Goal: Task Accomplishment & Management: Manage account settings

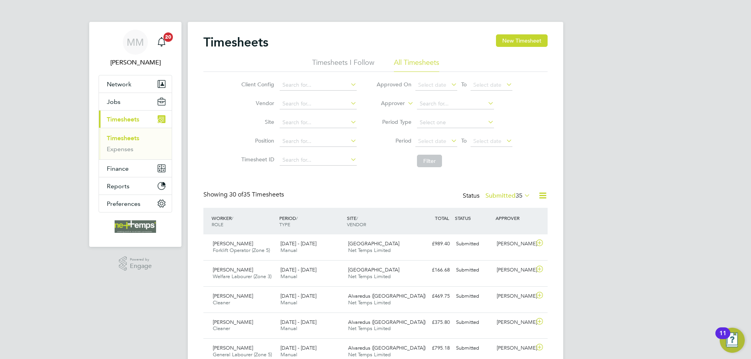
click at [122, 136] on link "Timesheets" at bounding box center [123, 137] width 32 height 7
click at [515, 195] on span "35" at bounding box center [518, 196] width 7 height 8
click at [341, 61] on li "Timesheets I Follow" at bounding box center [343, 65] width 62 height 14
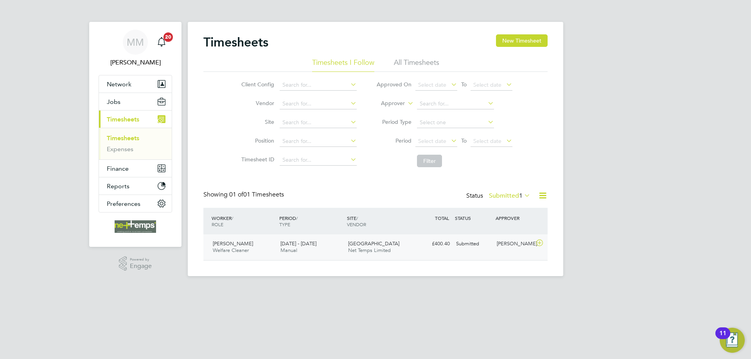
click at [439, 244] on div "£400.40 Submitted" at bounding box center [432, 244] width 41 height 13
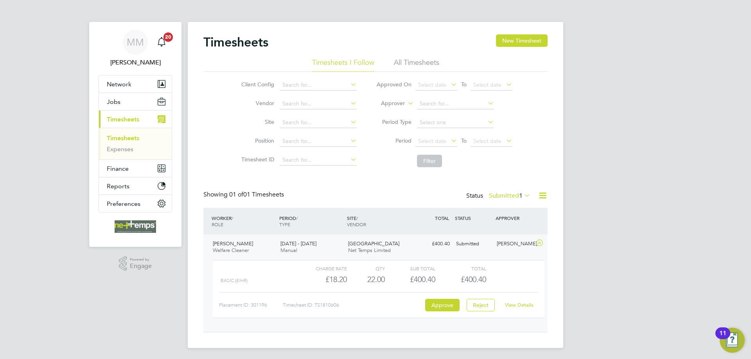
click at [517, 306] on link "View Details" at bounding box center [519, 305] width 29 height 7
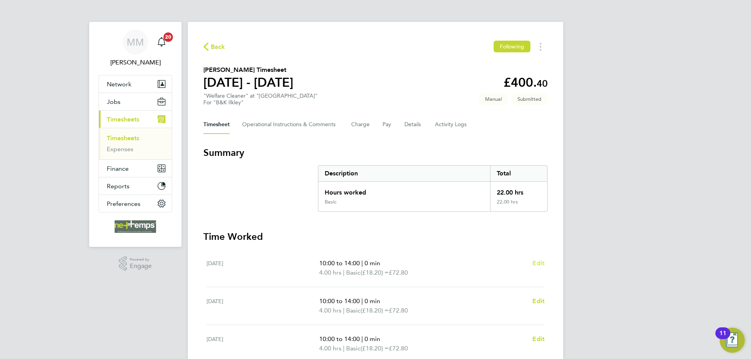
click at [543, 263] on span "Edit" at bounding box center [538, 263] width 12 height 7
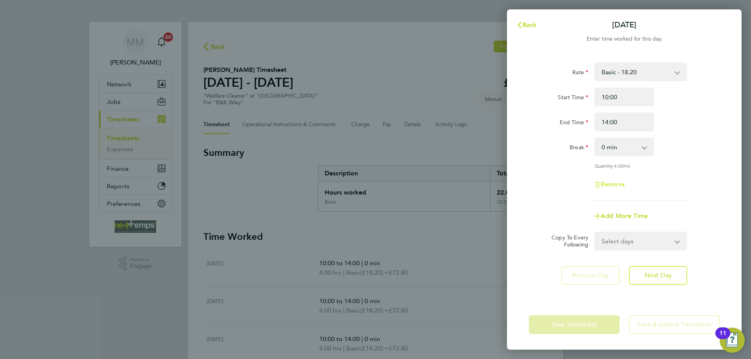
click at [614, 185] on span "Remove" at bounding box center [612, 184] width 24 height 7
select select "null"
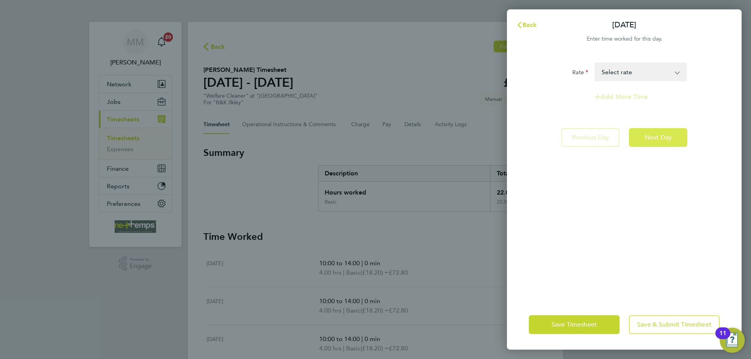
click at [663, 133] on button "Next Day" at bounding box center [658, 137] width 58 height 19
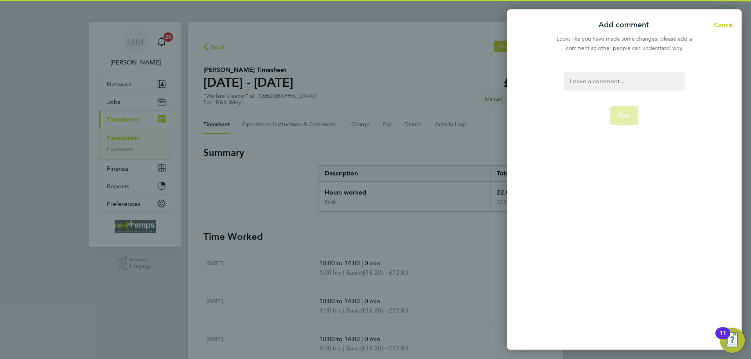
click at [626, 81] on div at bounding box center [623, 81] width 121 height 19
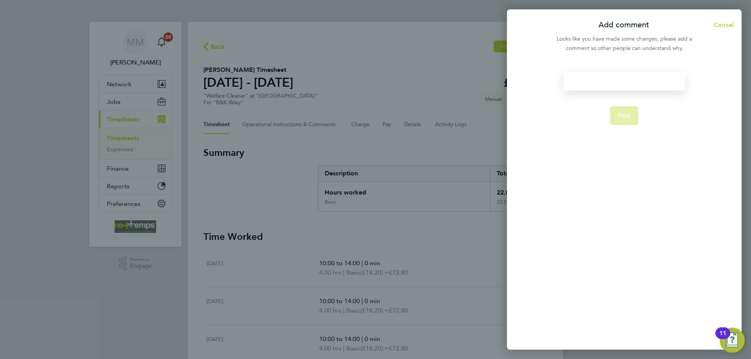
click at [626, 81] on div at bounding box center [623, 81] width 121 height 19
click at [620, 129] on button "Post" at bounding box center [624, 125] width 29 height 19
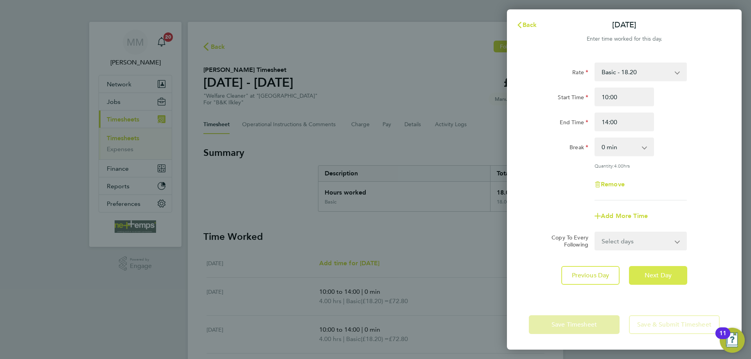
click at [685, 277] on button "Next Day" at bounding box center [658, 275] width 58 height 19
click at [522, 25] on icon "button" at bounding box center [519, 25] width 6 height 6
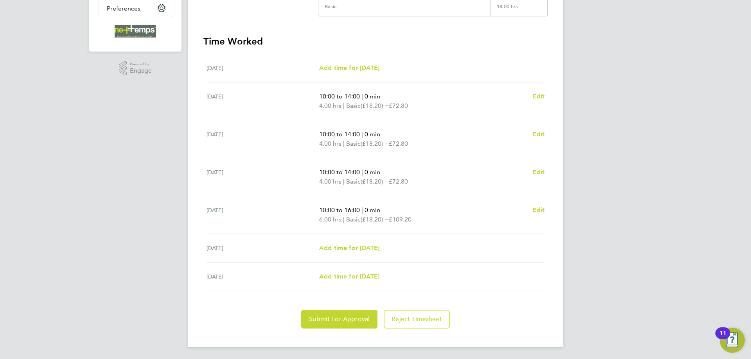
scroll to position [196, 0]
click at [335, 316] on span "Submit For Approval" at bounding box center [339, 319] width 61 height 8
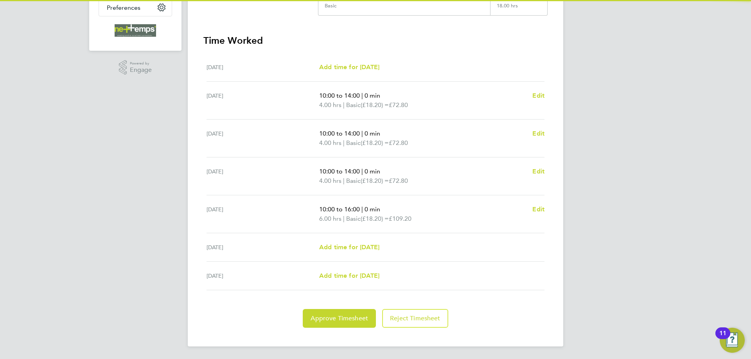
scroll to position [1, 0]
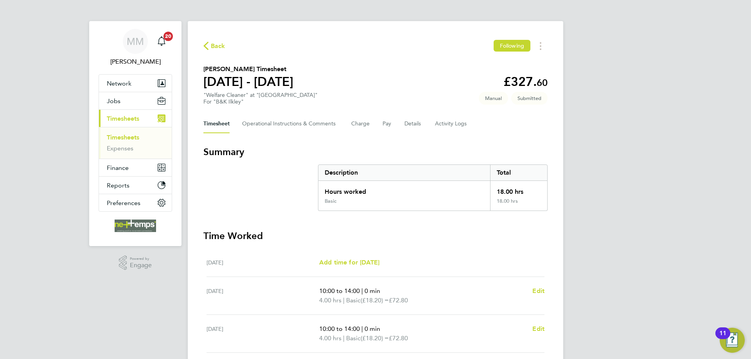
click at [133, 135] on link "Timesheets" at bounding box center [123, 137] width 32 height 7
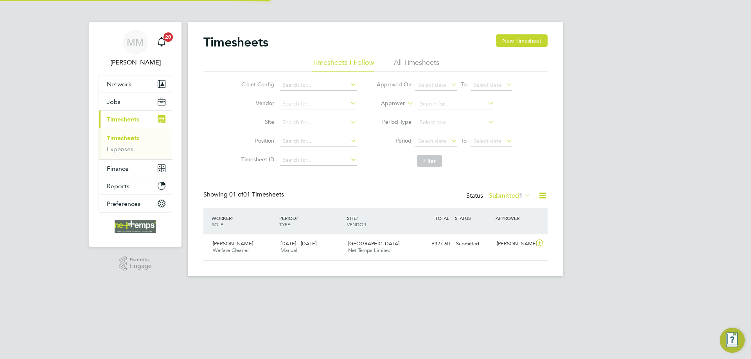
scroll to position [20, 68]
click at [519, 39] on button "New Timesheet" at bounding box center [522, 40] width 52 height 13
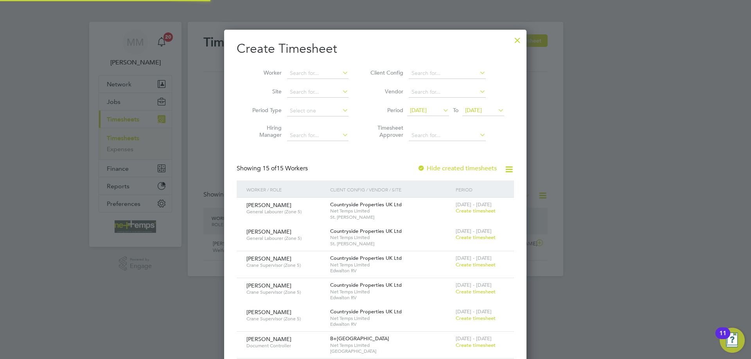
scroll to position [4, 4]
click at [309, 70] on input at bounding box center [317, 73] width 61 height 11
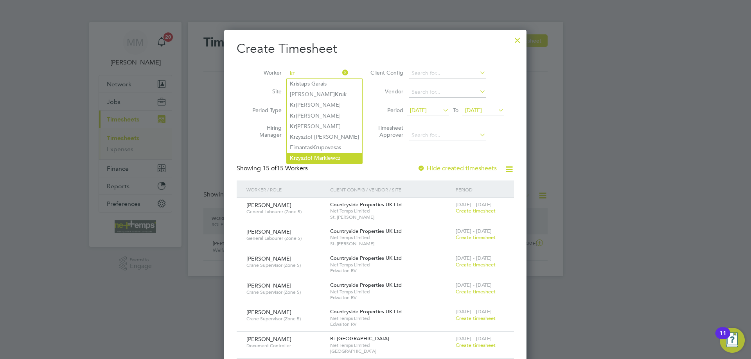
click at [328, 154] on li "Kr zysztof Markiewcz" at bounding box center [324, 158] width 75 height 11
type input "[PERSON_NAME]"
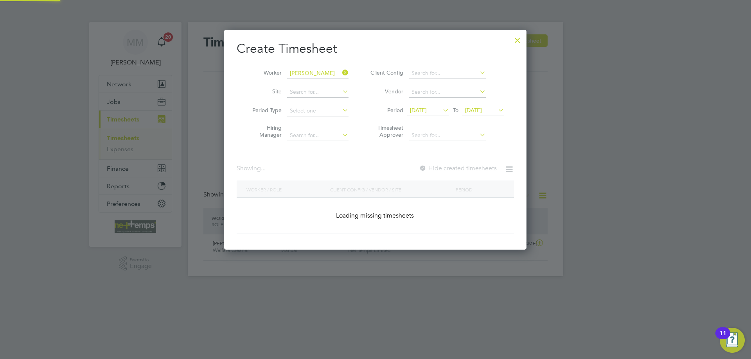
scroll to position [220, 303]
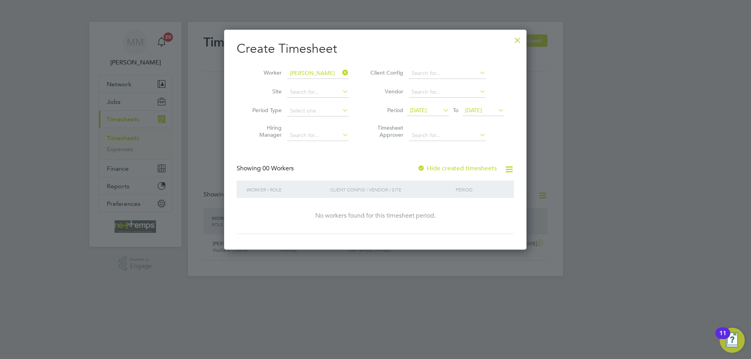
click at [496, 109] on icon at bounding box center [496, 110] width 0 height 11
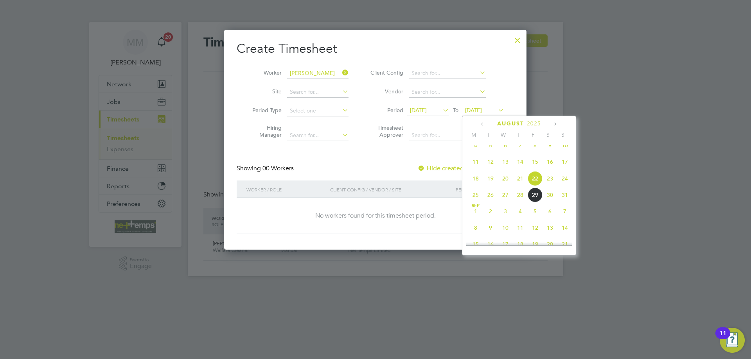
click at [565, 202] on span "31" at bounding box center [564, 195] width 15 height 15
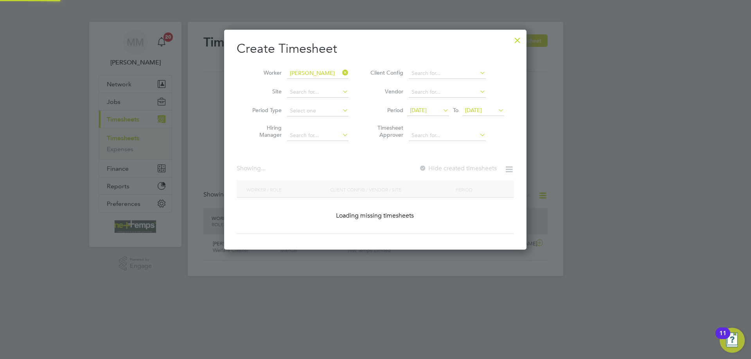
scroll to position [211, 303]
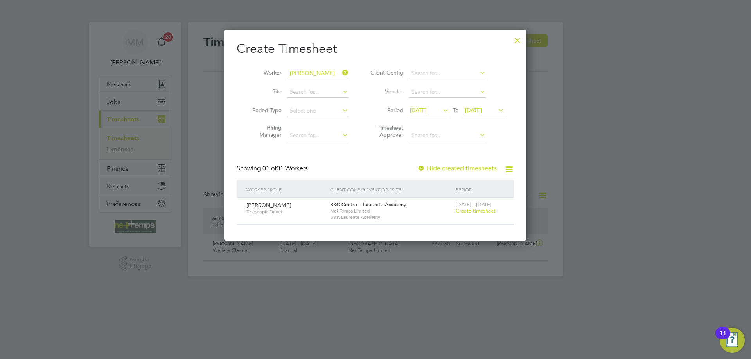
click at [486, 213] on span "Create timesheet" at bounding box center [475, 211] width 40 height 7
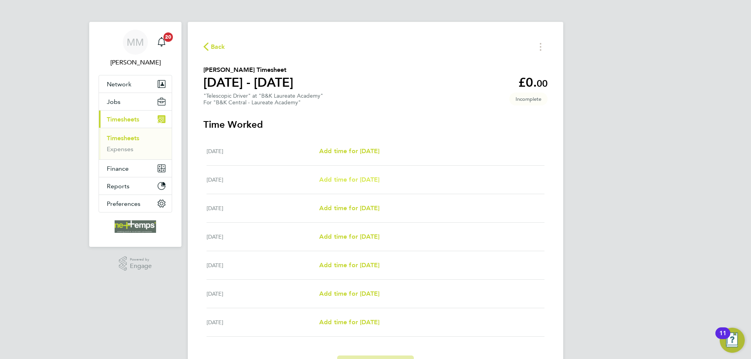
click at [358, 179] on span "Add time for Tue 26 Aug" at bounding box center [349, 179] width 60 height 7
select select "30"
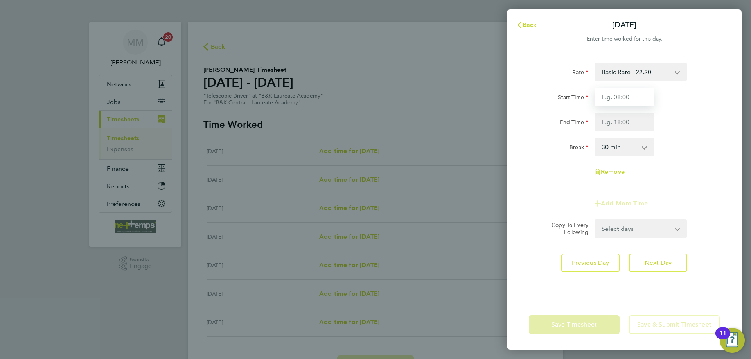
click at [631, 96] on input "Start Time" at bounding box center [623, 97] width 59 height 19
type input "07:00"
type input "17:00"
click at [668, 119] on div "End Time 17:00" at bounding box center [623, 122] width 197 height 19
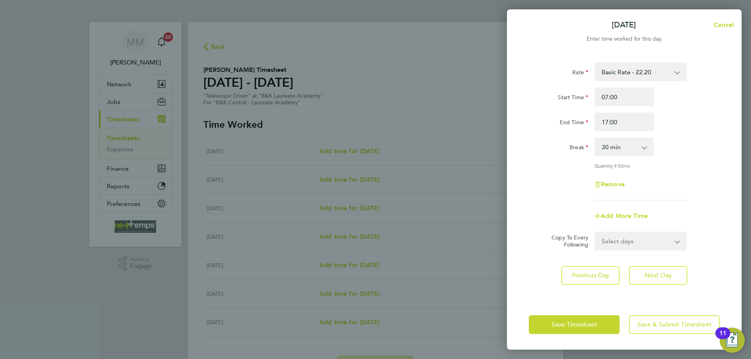
click at [632, 239] on select "Select days Day Weekday (Mon-Fri) Weekend (Sat-Sun) Wednesday Thursday Friday S…" at bounding box center [636, 241] width 82 height 17
select select "WEEKDAY"
click at [595, 233] on select "Select days Day Weekday (Mon-Fri) Weekend (Sat-Sun) Wednesday Thursday Friday S…" at bounding box center [636, 241] width 82 height 17
select select "2025-08-31"
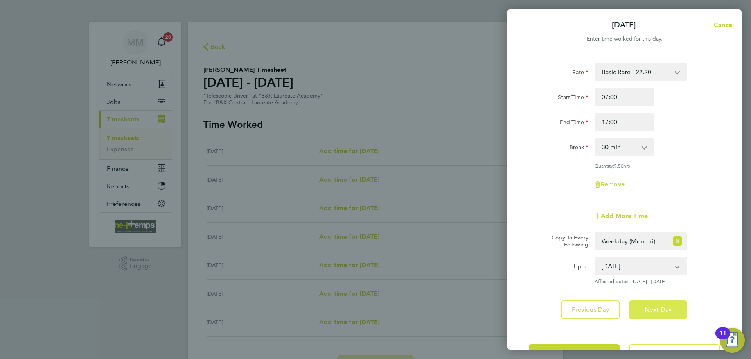
click at [652, 304] on button "Next Day" at bounding box center [658, 310] width 58 height 19
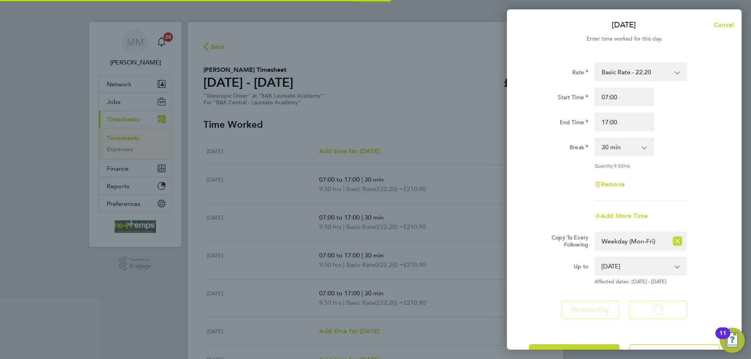
select select "30"
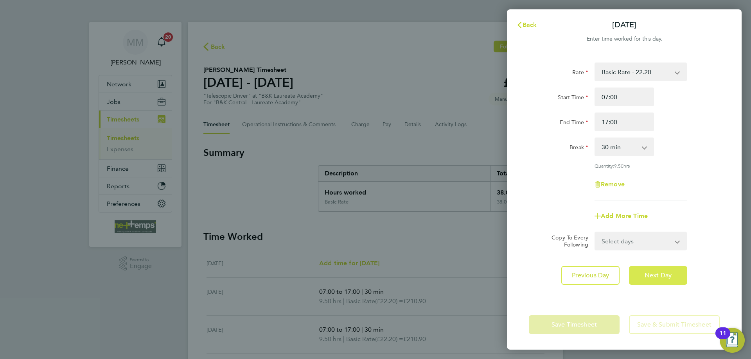
click at [657, 276] on span "Next Day" at bounding box center [657, 276] width 27 height 8
select select "30"
click at [657, 276] on span "Next Day" at bounding box center [657, 276] width 27 height 8
select select "30"
click at [657, 276] on span "Next Day" at bounding box center [657, 276] width 27 height 8
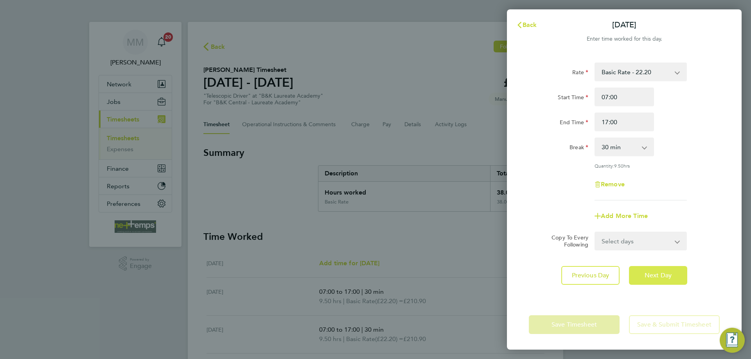
select select "30"
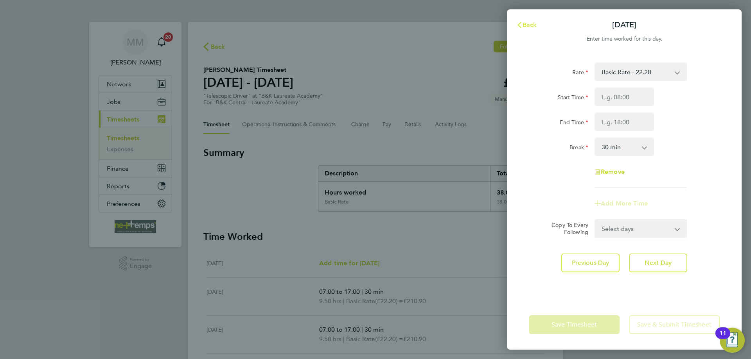
click at [532, 21] on span "Back" at bounding box center [529, 24] width 14 height 7
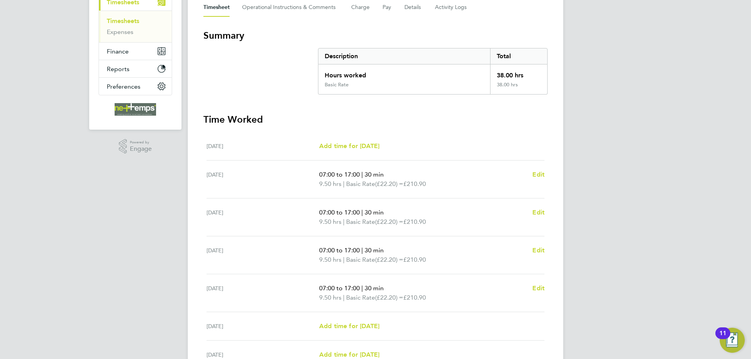
scroll to position [156, 0]
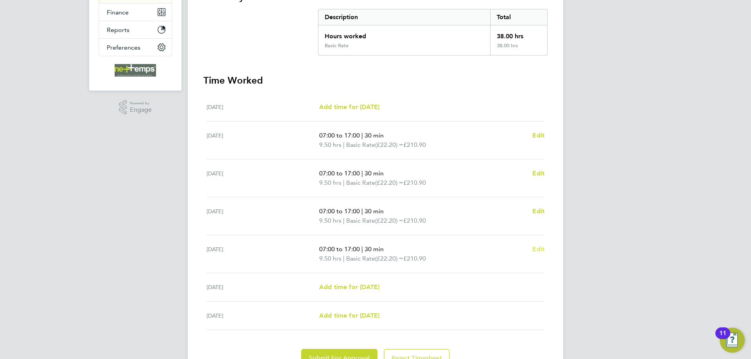
click at [539, 247] on span "Edit" at bounding box center [538, 248] width 12 height 7
select select "30"
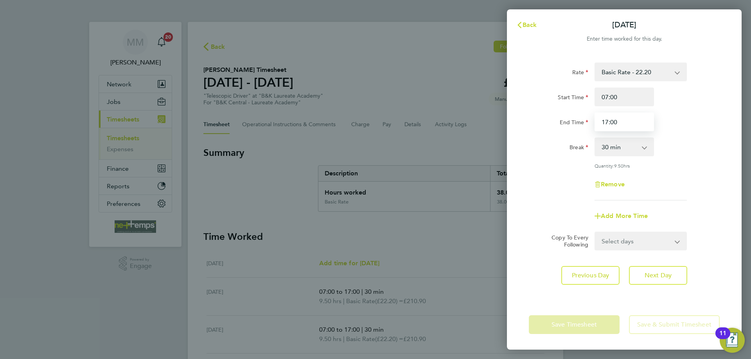
drag, startPoint x: 618, startPoint y: 125, endPoint x: 598, endPoint y: 124, distance: 19.2
click at [598, 124] on input "17:00" at bounding box center [623, 122] width 59 height 19
type input "15:00"
click at [701, 139] on div "Break 0 min 15 min 30 min 45 min 60 min 75 min 90 min" at bounding box center [623, 147] width 197 height 19
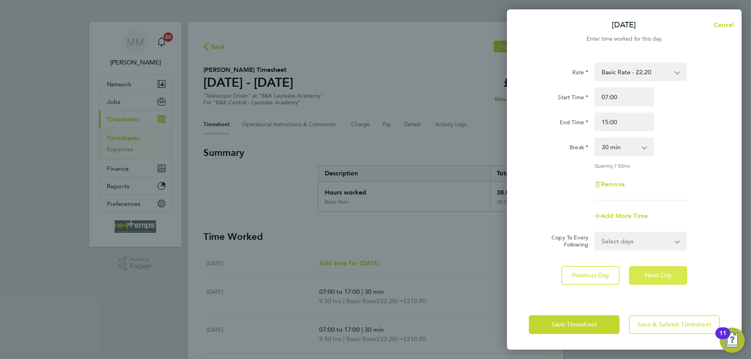
click at [652, 275] on span "Next Day" at bounding box center [657, 276] width 27 height 8
select select "30"
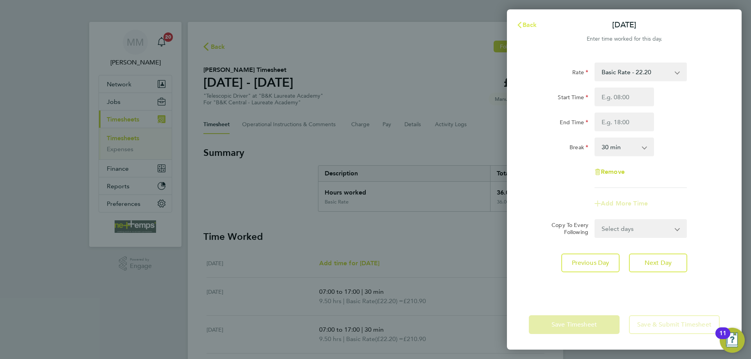
click at [526, 25] on span "Back" at bounding box center [529, 24] width 14 height 7
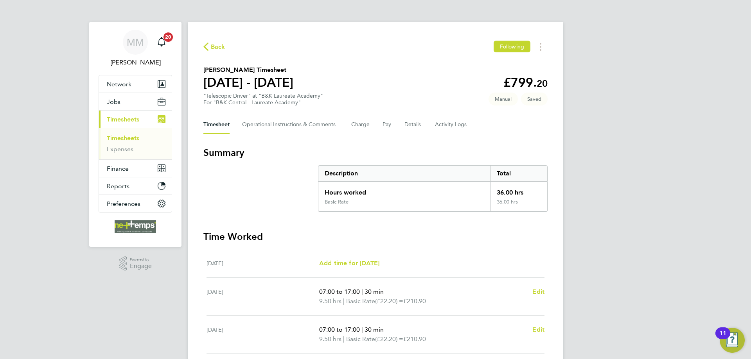
scroll to position [195, 0]
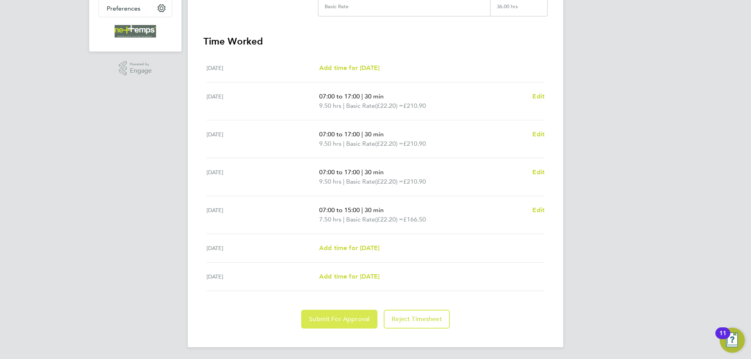
click at [360, 319] on span "Submit For Approval" at bounding box center [339, 319] width 61 height 8
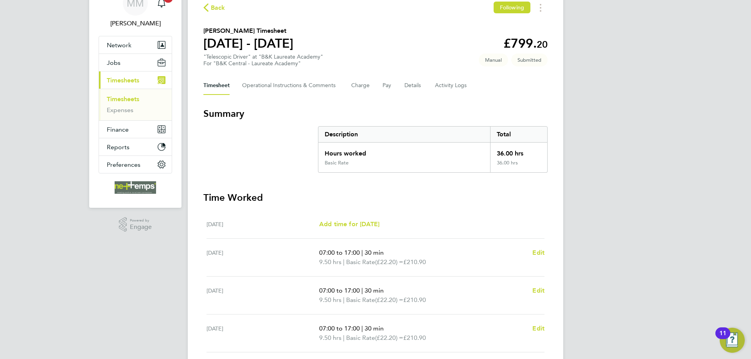
scroll to position [0, 0]
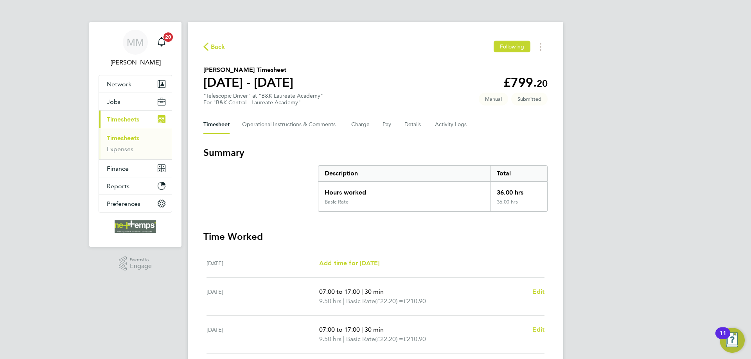
click at [134, 139] on link "Timesheets" at bounding box center [123, 137] width 32 height 7
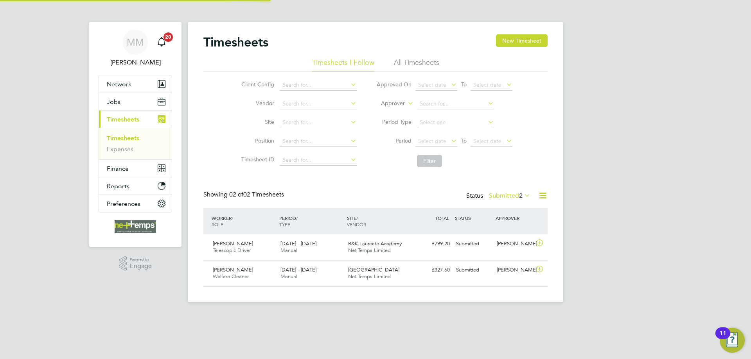
scroll to position [20, 68]
click at [605, 176] on div "MM Mia Mellors Notifications 20 Applications: Network Team Members Businesses S…" at bounding box center [375, 157] width 751 height 315
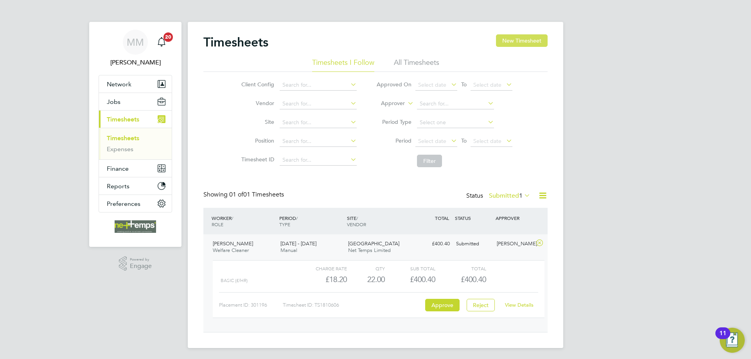
scroll to position [13, 76]
click at [524, 40] on button "New Timesheet" at bounding box center [522, 40] width 52 height 13
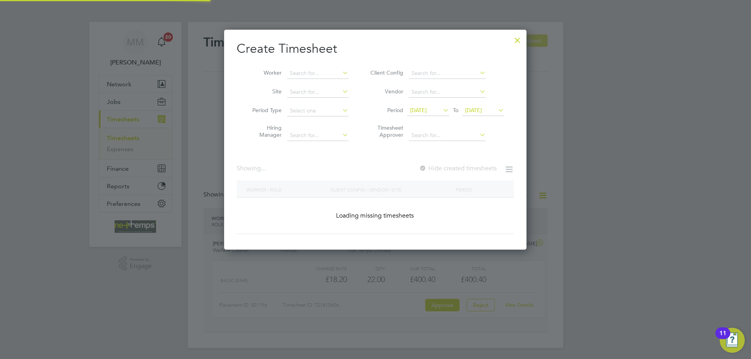
scroll to position [0, 0]
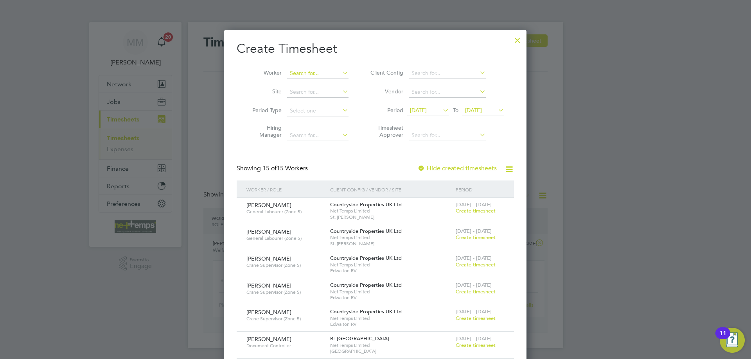
click at [316, 76] on input at bounding box center [317, 73] width 61 height 11
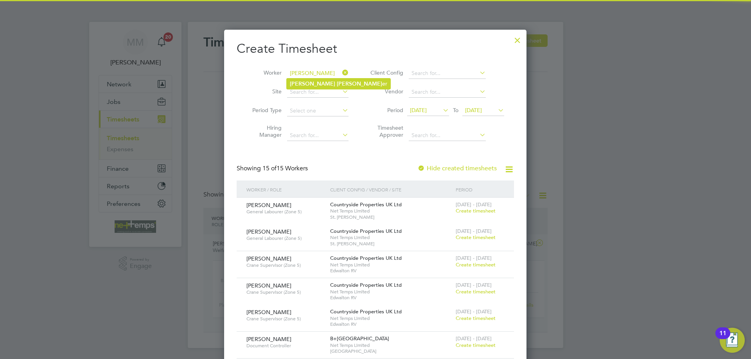
click at [337, 85] on b "[PERSON_NAME]" at bounding box center [359, 84] width 45 height 7
type input "[PERSON_NAME]"
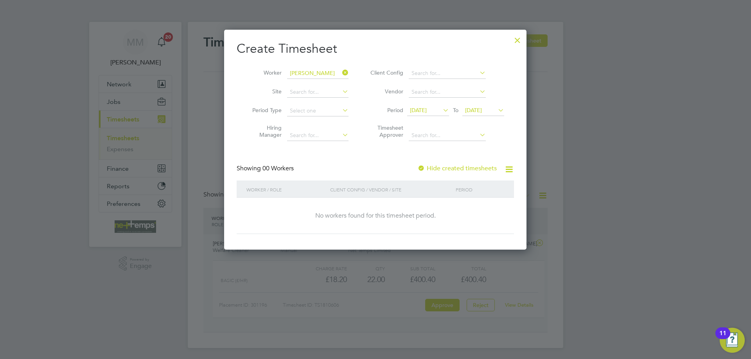
scroll to position [4, 4]
click at [478, 110] on span "[DATE]" at bounding box center [473, 110] width 17 height 7
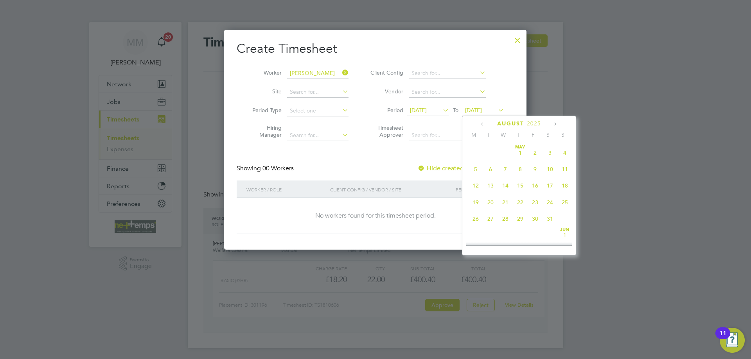
scroll to position [288, 0]
click at [565, 200] on span "31" at bounding box center [564, 195] width 15 height 15
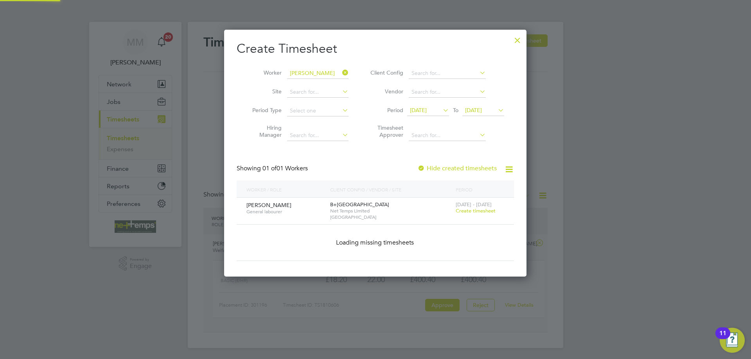
scroll to position [211, 303]
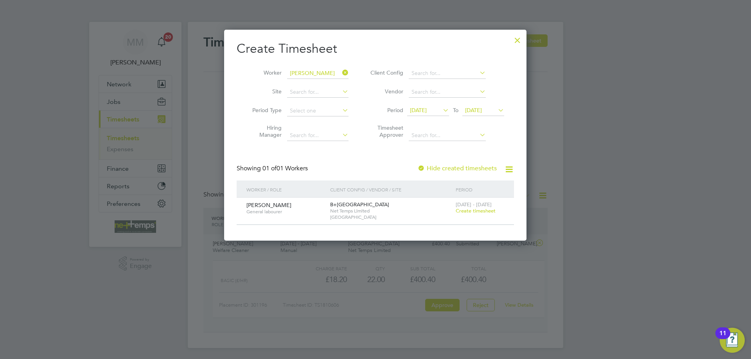
click at [482, 211] on span "Create timesheet" at bounding box center [475, 211] width 40 height 7
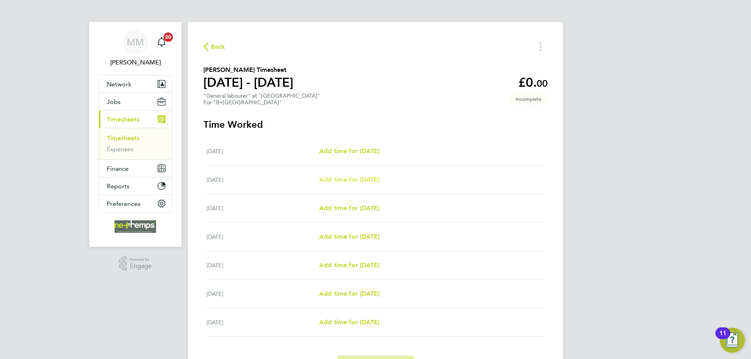
click at [372, 182] on span "Add time for Tue 26 Aug" at bounding box center [349, 179] width 60 height 7
select select "30"
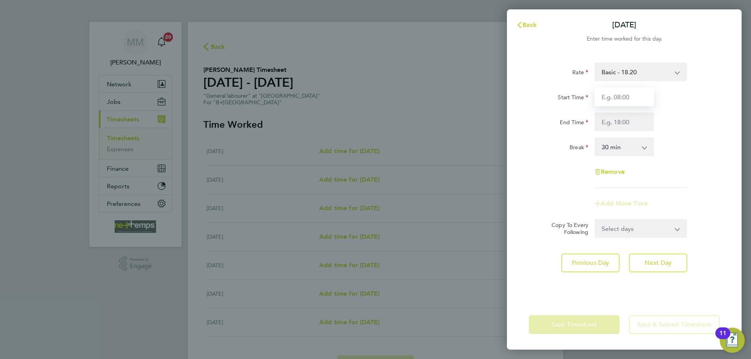
click at [606, 98] on input "Start Time" at bounding box center [623, 97] width 59 height 19
type input "07:00"
type input "17:00"
click at [671, 127] on div "End Time 17:00" at bounding box center [623, 122] width 197 height 19
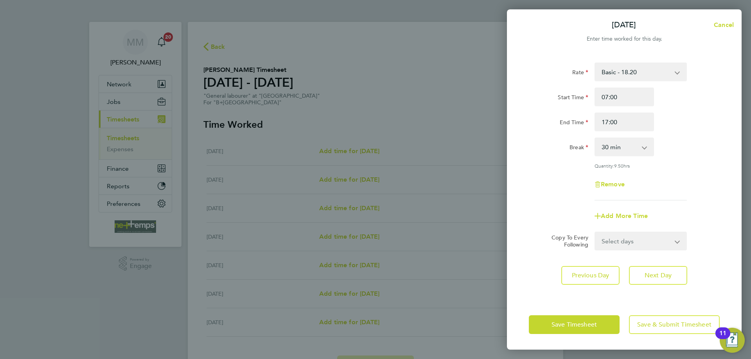
click at [648, 242] on select "Select days Day Weekday (Mon-Fri) Weekend (Sat-Sun) Wednesday Thursday Friday S…" at bounding box center [636, 241] width 82 height 17
select select "WEEKDAY"
click at [595, 233] on select "Select days Day Weekday (Mon-Fri) Weekend (Sat-Sun) Wednesday Thursday Friday S…" at bounding box center [636, 241] width 82 height 17
select select "2025-08-31"
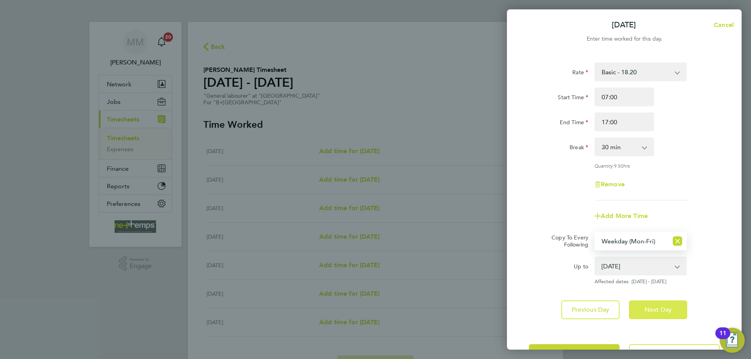
click at [657, 305] on button "Next Day" at bounding box center [658, 310] width 58 height 19
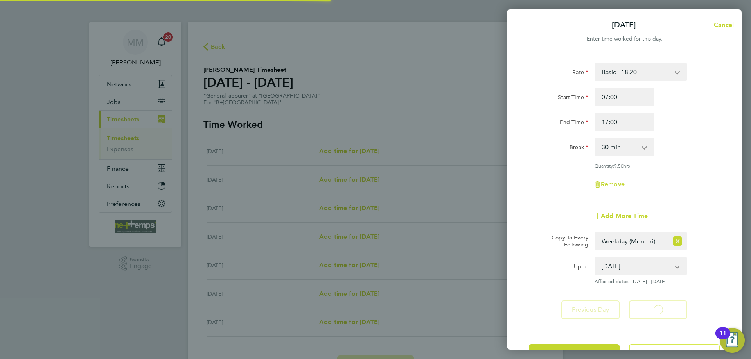
select select "30"
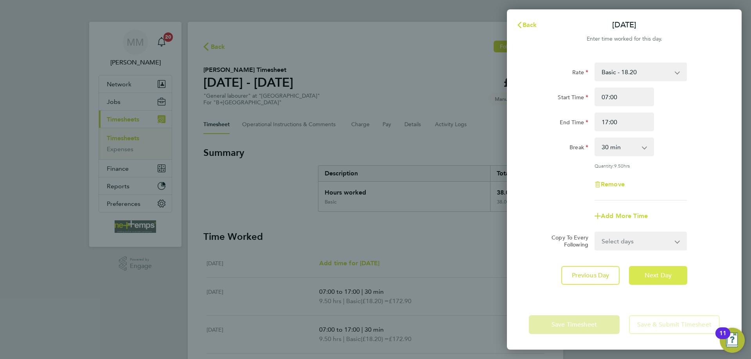
click at [653, 272] on span "Next Day" at bounding box center [657, 276] width 27 height 8
select select "30"
click at [653, 272] on span "Next Day" at bounding box center [657, 276] width 27 height 8
select select "30"
drag, startPoint x: 621, startPoint y: 124, endPoint x: 599, endPoint y: 125, distance: 21.9
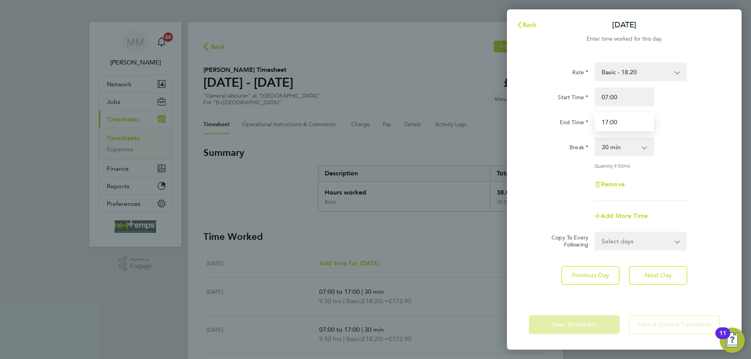
click at [599, 125] on input "17:00" at bounding box center [623, 122] width 59 height 19
type input "16:30"
click at [693, 111] on div "Start Time 07:00 End Time 16:30" at bounding box center [623, 110] width 197 height 44
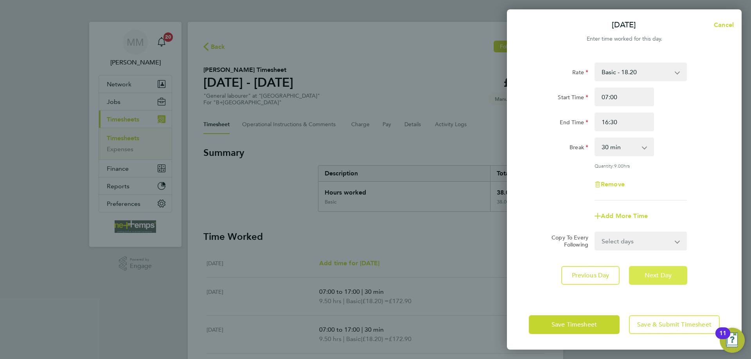
click at [665, 274] on span "Next Day" at bounding box center [657, 276] width 27 height 8
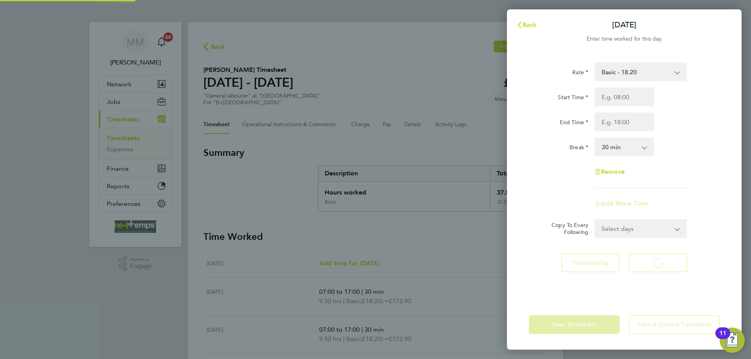
select select "30"
click at [528, 28] on span "Back" at bounding box center [529, 24] width 14 height 7
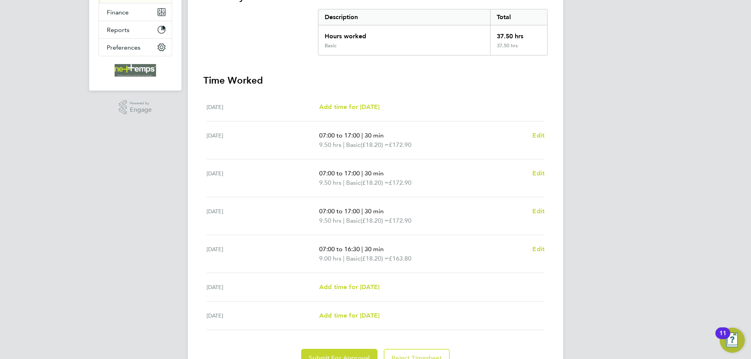
scroll to position [196, 0]
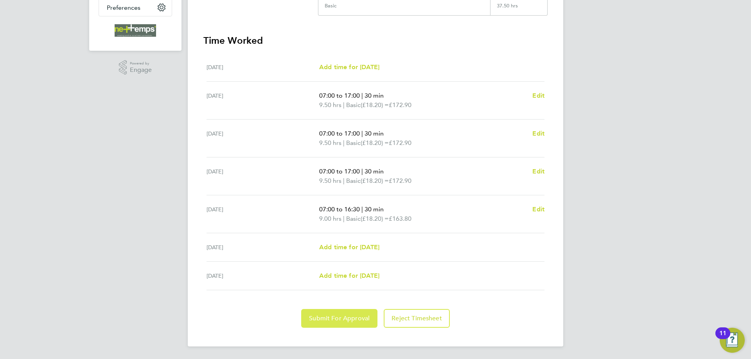
click at [355, 315] on span "Submit For Approval" at bounding box center [339, 319] width 61 height 8
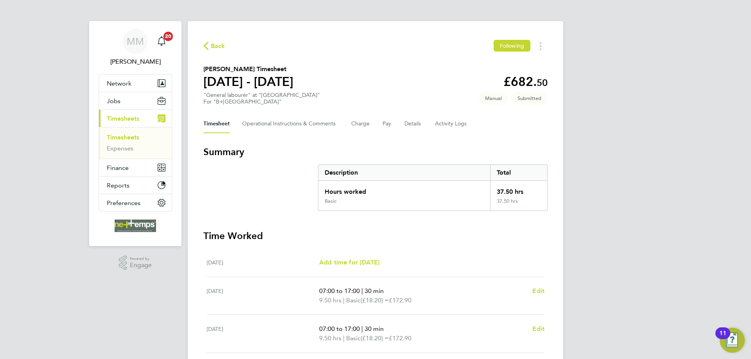
click at [131, 136] on link "Timesheets" at bounding box center [123, 137] width 32 height 7
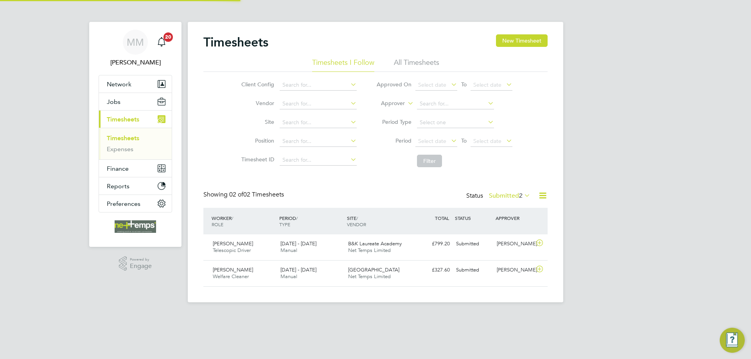
scroll to position [20, 68]
click at [508, 38] on button "New Timesheet" at bounding box center [522, 40] width 52 height 13
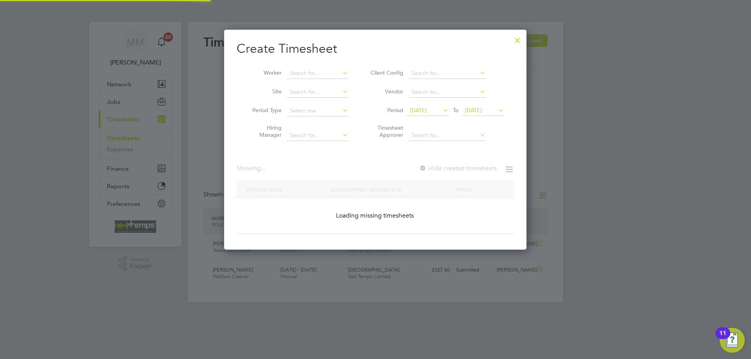
scroll to position [722, 303]
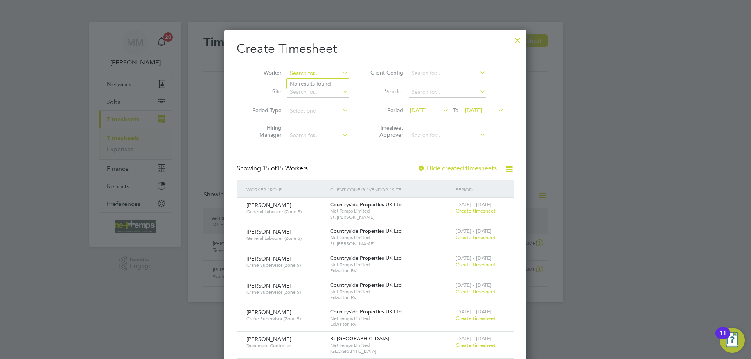
click at [302, 70] on input at bounding box center [317, 73] width 61 height 11
click at [337, 86] on b "Fo" at bounding box center [340, 84] width 7 height 7
type input "[PERSON_NAME]"
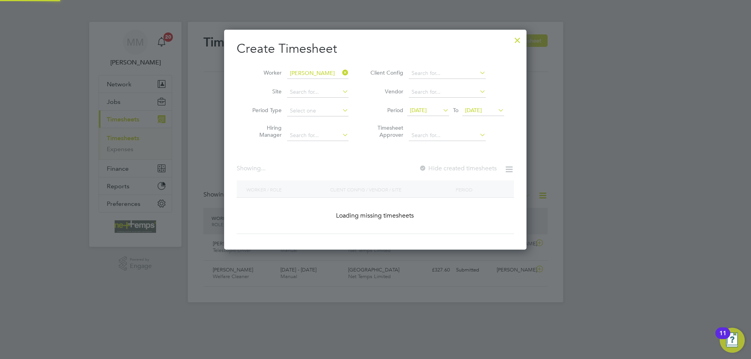
scroll to position [220, 303]
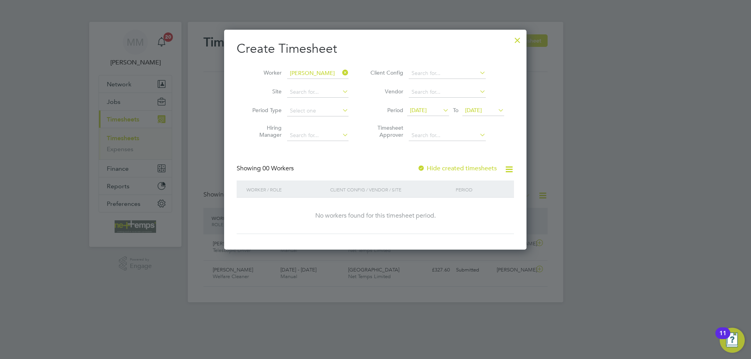
click at [482, 107] on span "22 Aug 2025" at bounding box center [473, 110] width 17 height 7
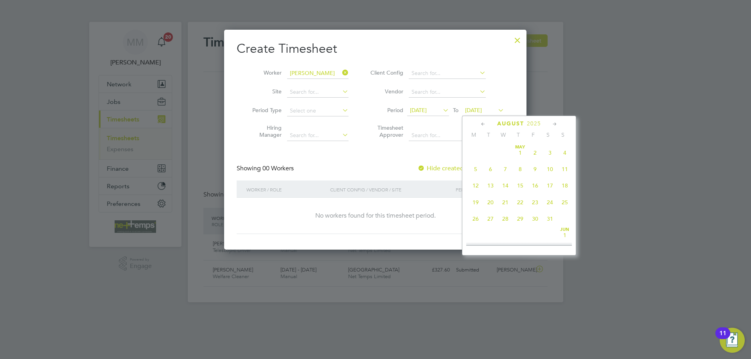
scroll to position [288, 0]
click at [564, 201] on span "31" at bounding box center [564, 195] width 15 height 15
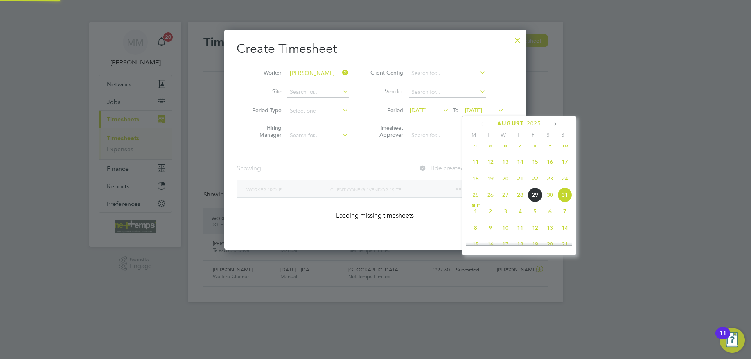
scroll to position [4, 4]
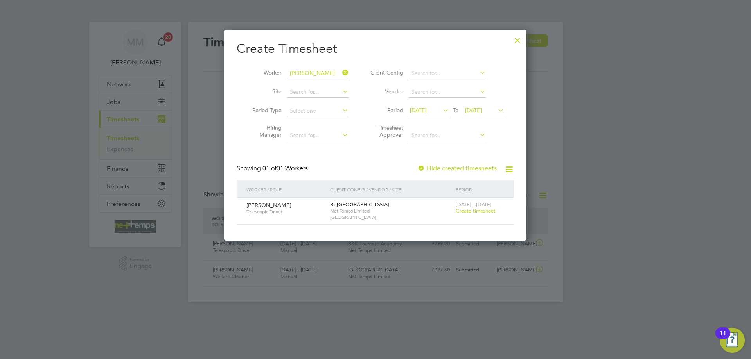
click at [473, 212] on span "Create timesheet" at bounding box center [475, 211] width 40 height 7
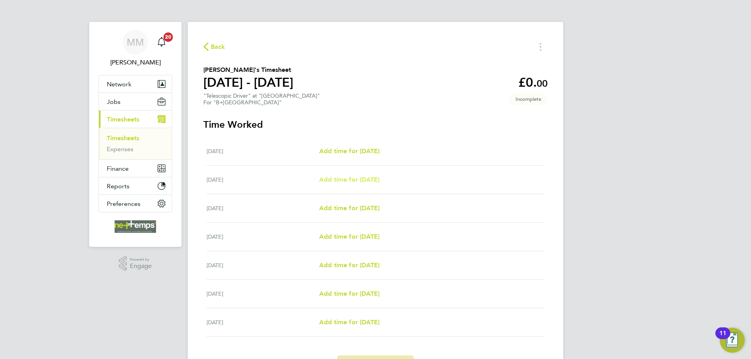
click at [378, 179] on span "Add time for [DATE]" at bounding box center [349, 179] width 60 height 7
select select "30"
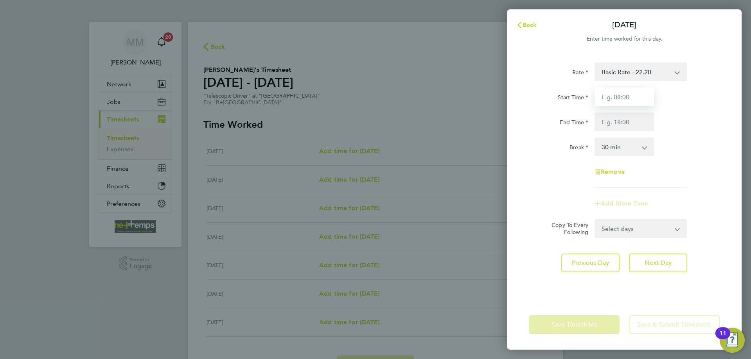
click at [626, 97] on input "Start Time" at bounding box center [623, 97] width 59 height 19
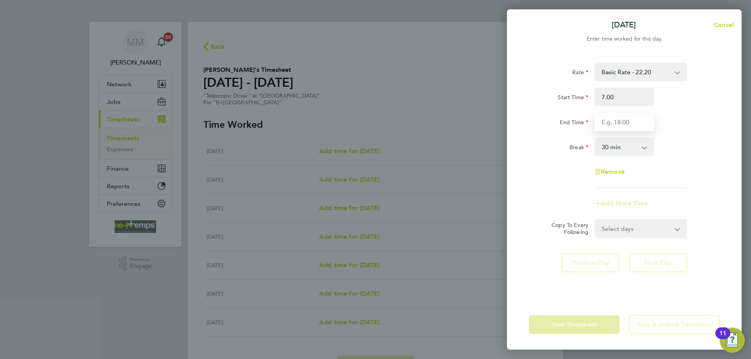
type input "07:00"
type input "17:00"
click at [692, 109] on div "Start Time 07:00 End Time 17:00" at bounding box center [623, 110] width 197 height 44
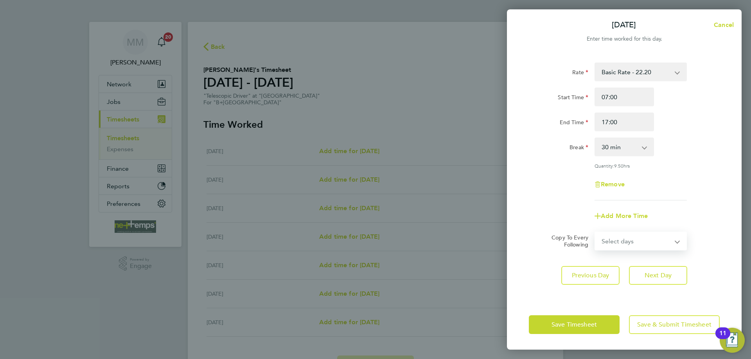
click at [669, 242] on select "Select days Day Weekday (Mon-Fri) Weekend (Sat-Sun) Wednesday Thursday Friday S…" at bounding box center [636, 241] width 82 height 17
select select "WEEKDAY"
click at [595, 233] on select "Select days Day Weekday (Mon-Fri) Weekend (Sat-Sun) Wednesday Thursday Friday S…" at bounding box center [636, 241] width 82 height 17
select select "2025-08-31"
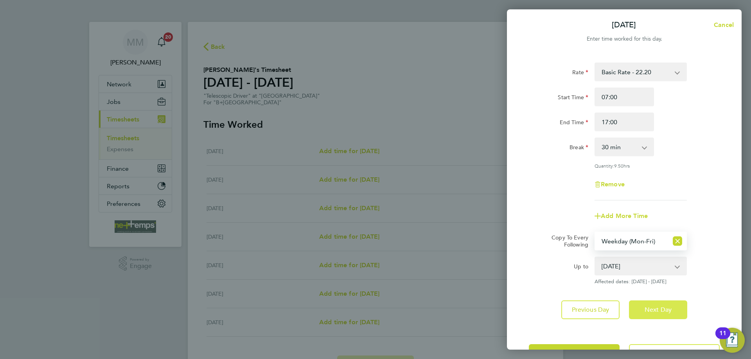
click at [668, 312] on span "Next Day" at bounding box center [657, 310] width 27 height 8
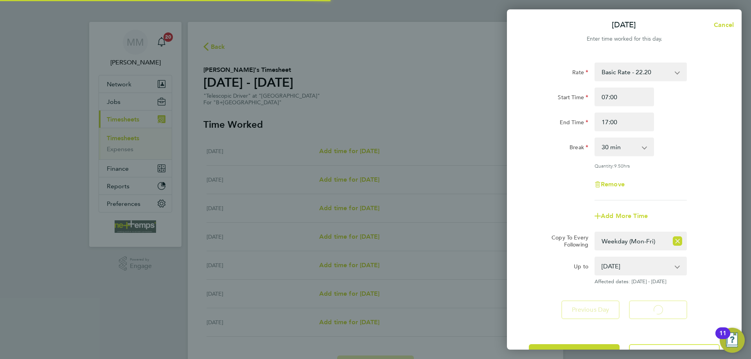
select select "30"
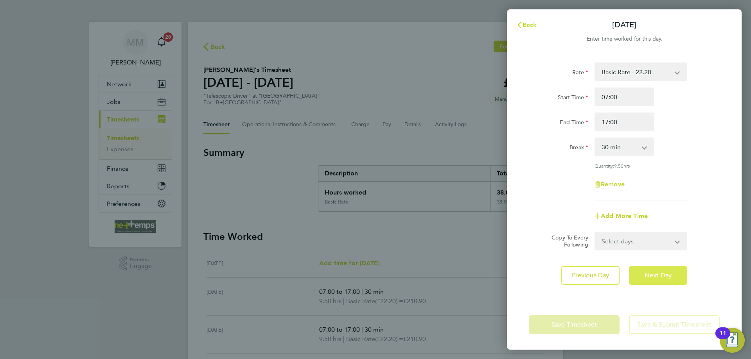
click at [666, 272] on span "Next Day" at bounding box center [657, 276] width 27 height 8
select select "30"
click at [666, 272] on span "Next Day" at bounding box center [657, 276] width 27 height 8
select select "30"
click at [617, 122] on input "17:00" at bounding box center [623, 122] width 59 height 19
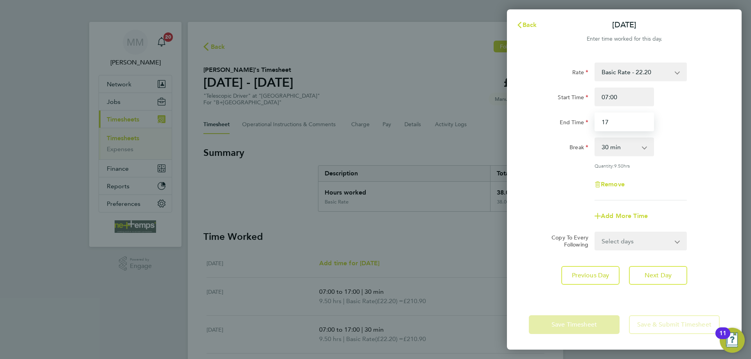
type input "1"
type input "16:30"
click at [678, 115] on div "End Time 16:30" at bounding box center [623, 122] width 197 height 19
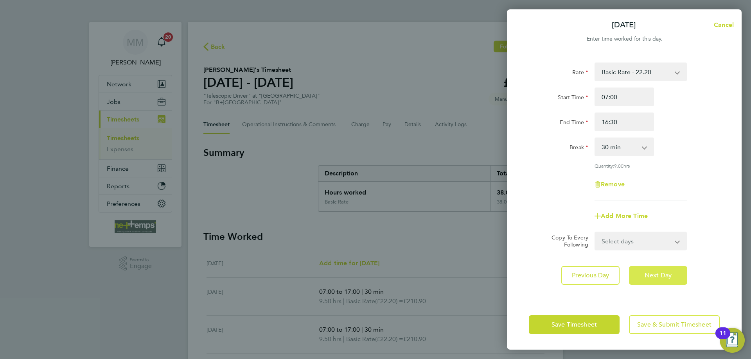
click at [671, 279] on button "Next Day" at bounding box center [658, 275] width 58 height 19
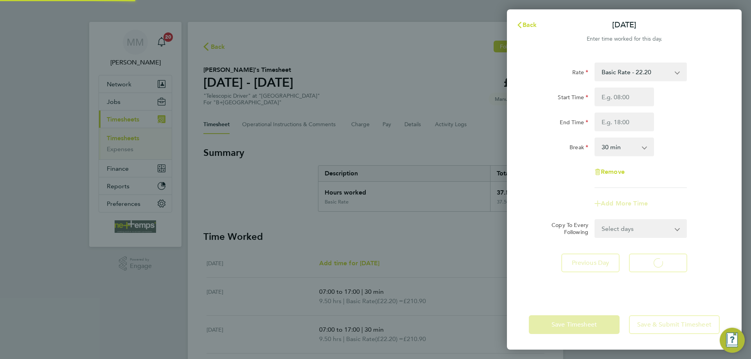
select select "30"
click at [536, 26] on span "Back" at bounding box center [529, 24] width 14 height 7
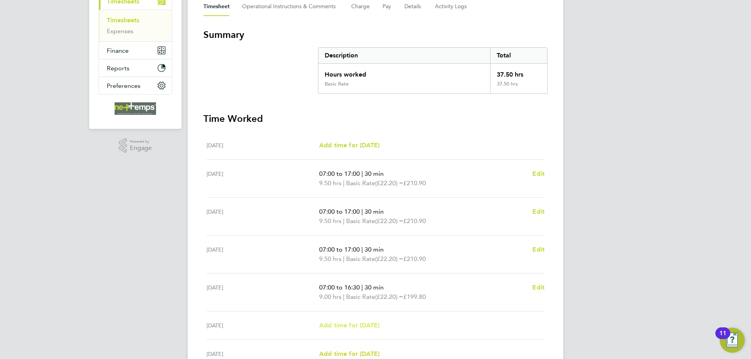
scroll to position [196, 0]
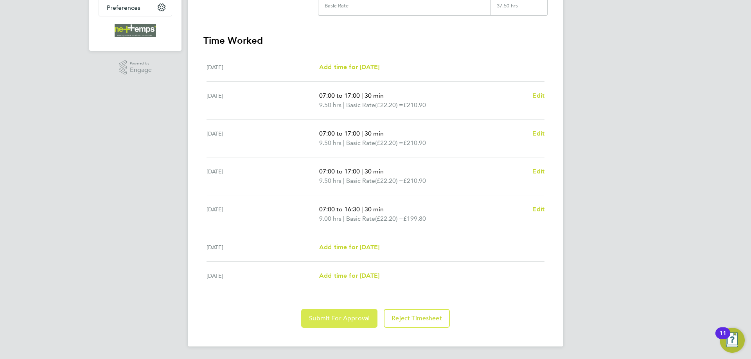
click at [353, 321] on span "Submit For Approval" at bounding box center [339, 319] width 61 height 8
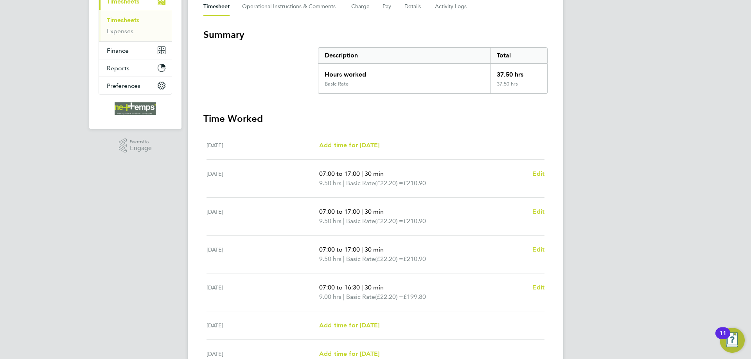
scroll to position [40, 0]
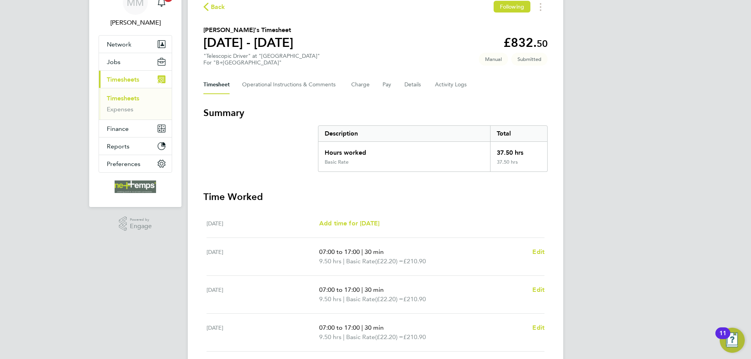
click at [132, 99] on link "Timesheets" at bounding box center [123, 98] width 32 height 7
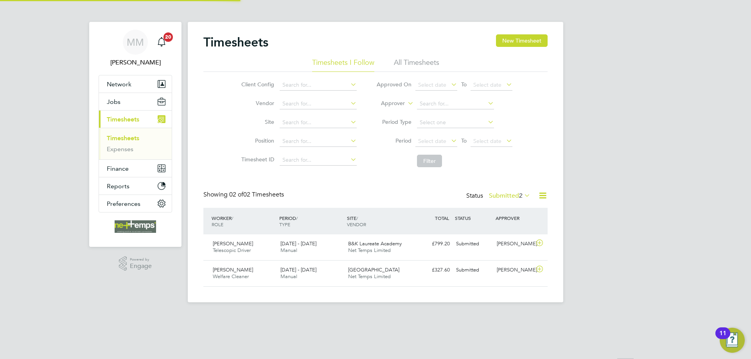
scroll to position [20, 68]
click at [523, 43] on button "New Timesheet" at bounding box center [522, 40] width 52 height 13
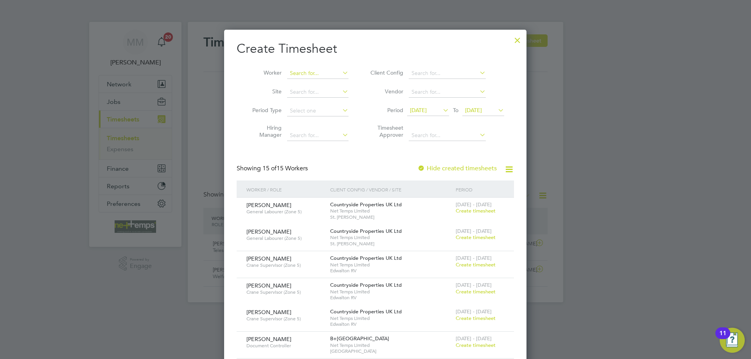
click at [318, 76] on input at bounding box center [317, 73] width 61 height 11
click at [337, 84] on b "Bar" at bounding box center [341, 84] width 9 height 7
type input "Amy Barley"
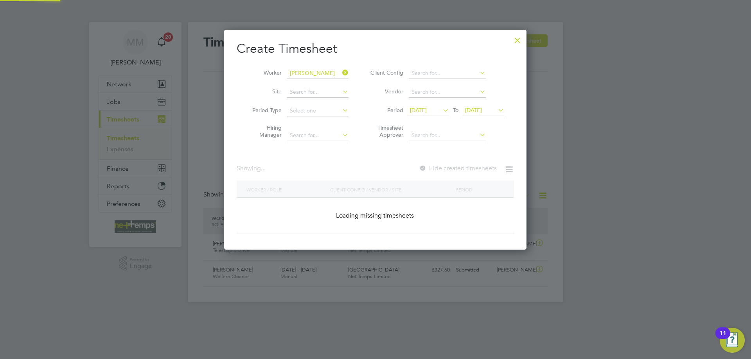
scroll to position [211, 303]
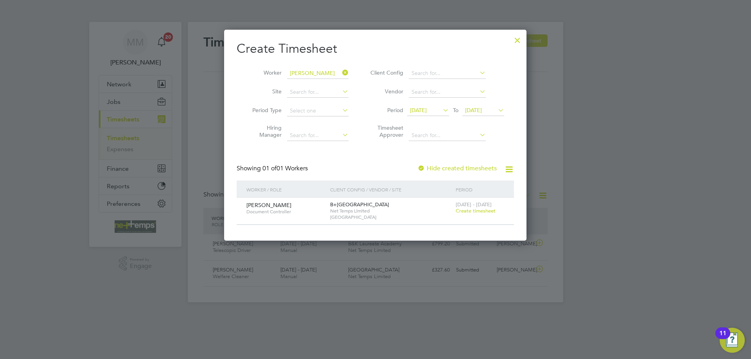
click at [482, 107] on span "22 Aug 2025" at bounding box center [473, 110] width 17 height 7
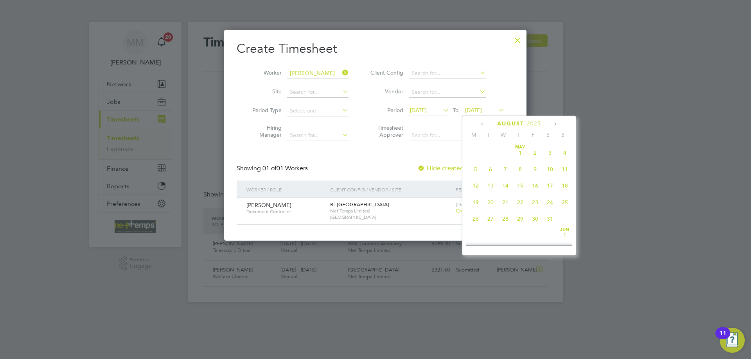
scroll to position [288, 0]
click at [564, 202] on span "31" at bounding box center [564, 195] width 15 height 15
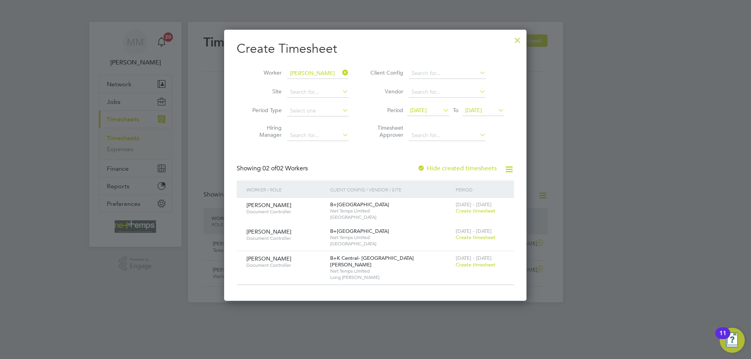
click at [475, 235] on span "Create timesheet" at bounding box center [475, 237] width 40 height 7
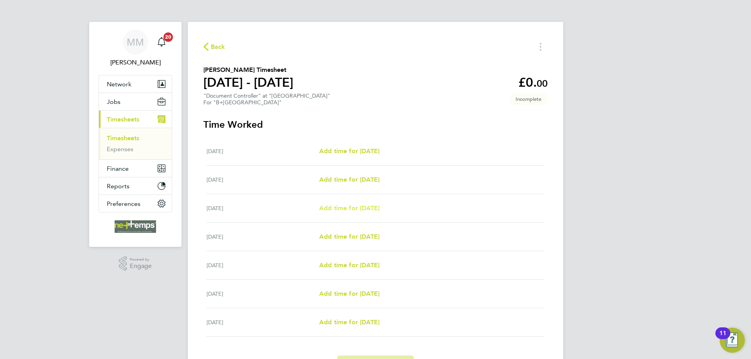
click at [362, 210] on span "Add time for Wed 27 Aug" at bounding box center [349, 207] width 60 height 7
select select "30"
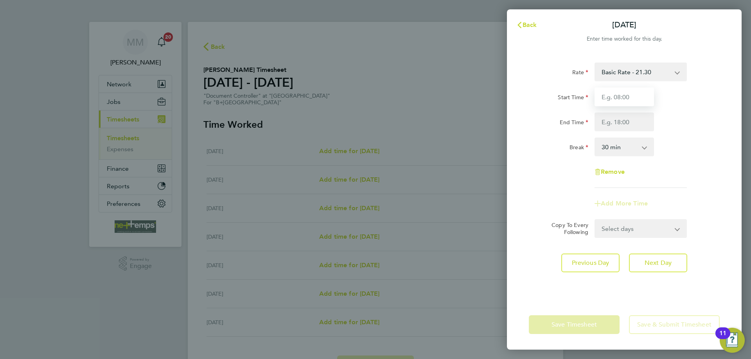
click at [614, 99] on input "Start Time" at bounding box center [623, 97] width 59 height 19
type input "07:30"
type input "17:00"
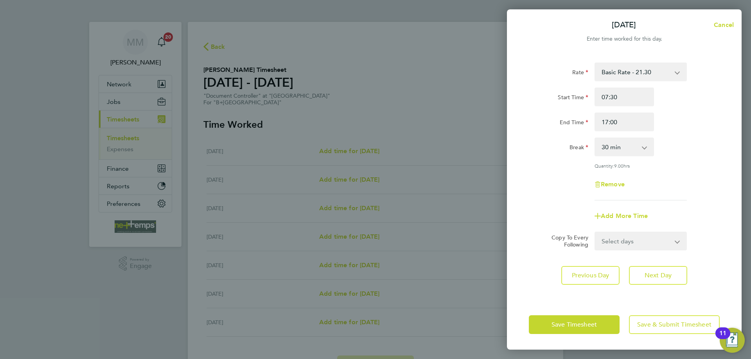
click at [682, 113] on div "End Time 17:00" at bounding box center [623, 122] width 197 height 19
click at [662, 243] on select "Select days Day Weekday (Mon-Fri) Weekend (Sat-Sun) Thursday Friday Saturday Su…" at bounding box center [636, 241] width 82 height 17
select select "THU"
click at [595, 233] on select "Select days Day Weekday (Mon-Fri) Weekend (Sat-Sun) Thursday Friday Saturday Su…" at bounding box center [636, 241] width 82 height 17
select select "2025-08-31"
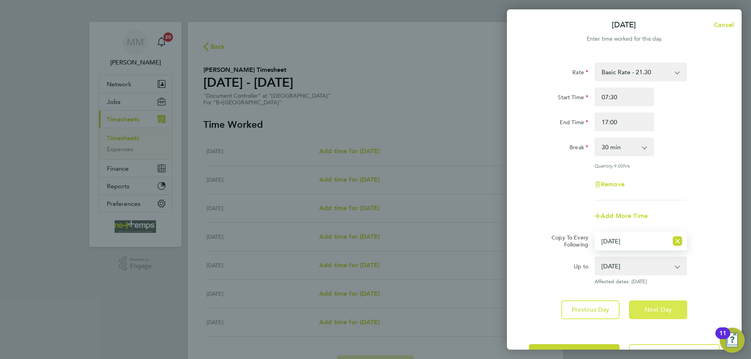
click at [653, 306] on span "Next Day" at bounding box center [657, 310] width 27 height 8
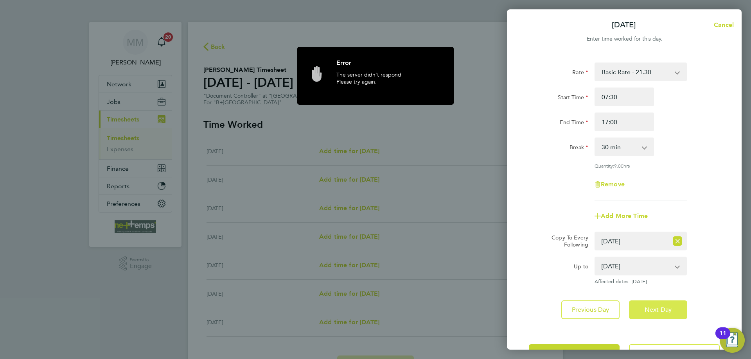
click at [653, 306] on span "Next Day" at bounding box center [657, 310] width 27 height 8
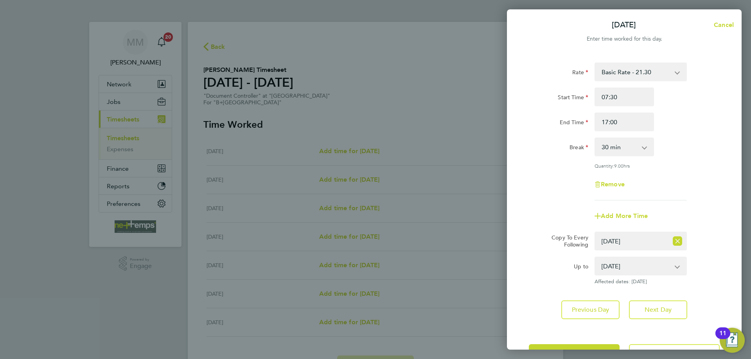
click at [679, 130] on div "End Time 17:00" at bounding box center [623, 122] width 197 height 19
click at [652, 305] on button "Next Day" at bounding box center [658, 310] width 58 height 19
click at [482, 111] on div "Wed 27 Aug Cancel Enter time worked for this day. Rate Basic Rate - 21.30 Start…" at bounding box center [375, 179] width 751 height 359
click at [717, 27] on span "Cancel" at bounding box center [722, 24] width 22 height 7
select select "0: null"
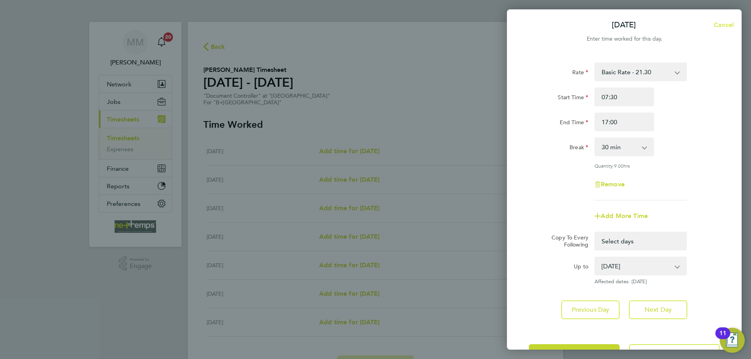
select select "30"
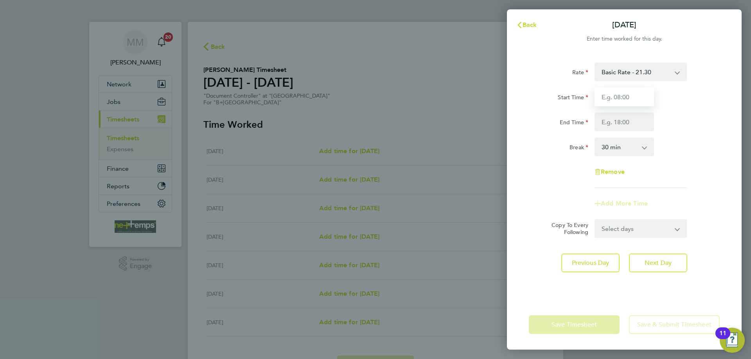
click at [628, 95] on input "Start Time" at bounding box center [623, 97] width 59 height 19
type input "07:30"
type input "17:00"
click at [686, 124] on div "End Time 17:00" at bounding box center [623, 122] width 197 height 19
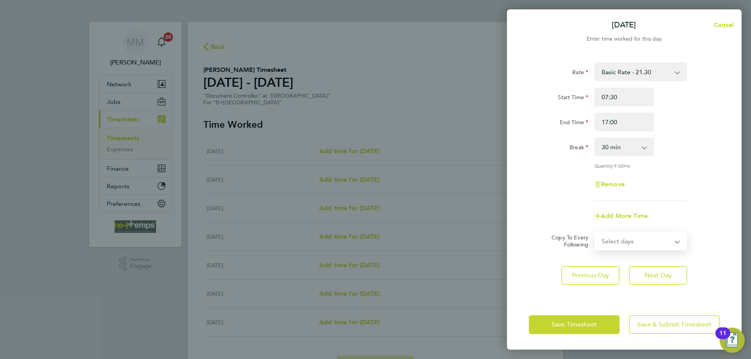
click at [654, 248] on select "Select days Day Weekday (Mon-Fri) Weekend (Sat-Sun) Thursday Friday Saturday Su…" at bounding box center [636, 241] width 82 height 17
select select "THU"
click at [595, 233] on select "Select days Day Weekday (Mon-Fri) Weekend (Sat-Sun) Thursday Friday Saturday Su…" at bounding box center [636, 241] width 82 height 17
select select "2025-08-31"
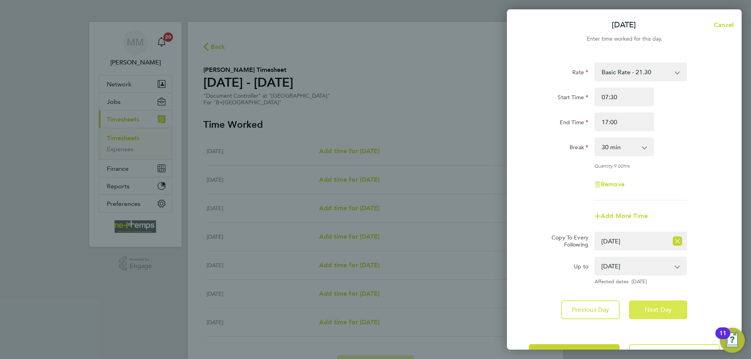
click at [665, 306] on span "Next Day" at bounding box center [657, 310] width 27 height 8
click at [664, 306] on app-form-button "Next Day Loading" at bounding box center [655, 310] width 63 height 19
click at [664, 306] on span "Next Day" at bounding box center [657, 310] width 27 height 8
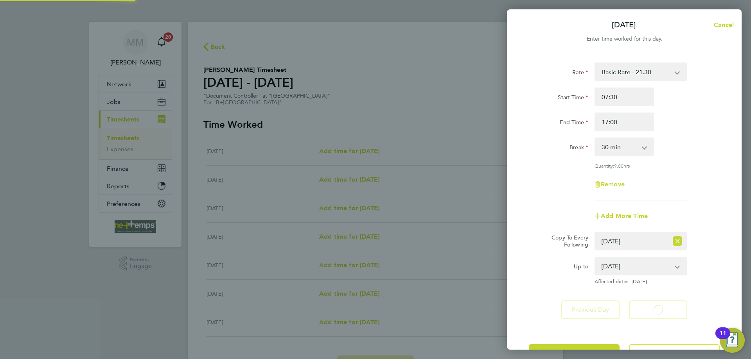
click at [664, 306] on app-form-button "Next Day Loading" at bounding box center [655, 310] width 63 height 19
click at [664, 306] on span "Next Day" at bounding box center [657, 310] width 27 height 8
click at [664, 306] on app-form-button "Next Day Loading" at bounding box center [655, 310] width 63 height 19
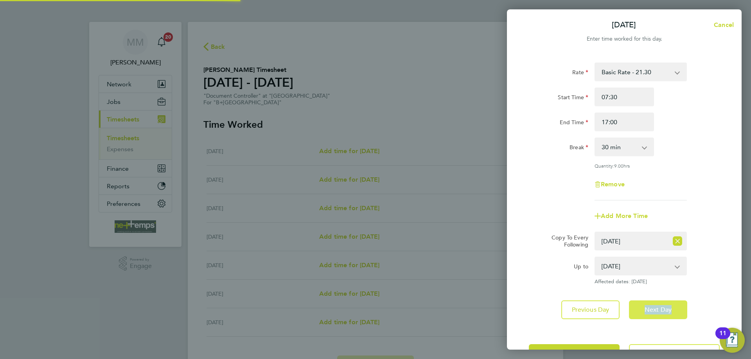
click at [665, 306] on span "Next Day" at bounding box center [657, 310] width 27 height 8
drag, startPoint x: 665, startPoint y: 306, endPoint x: 670, endPoint y: 305, distance: 5.3
click at [670, 305] on app-form-button "Next Day" at bounding box center [655, 310] width 63 height 19
click at [724, 20] on button "Cancel" at bounding box center [721, 25] width 40 height 16
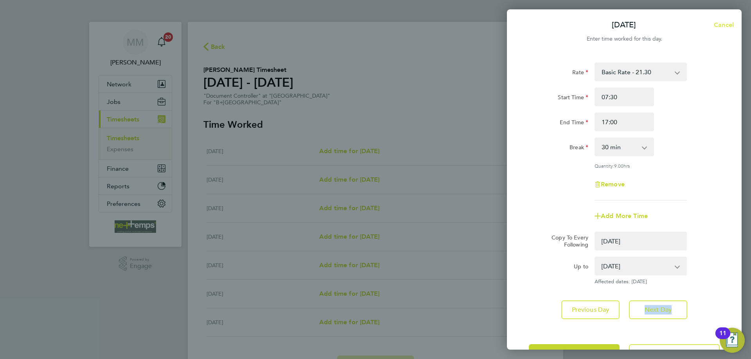
select select "0: null"
select select "30"
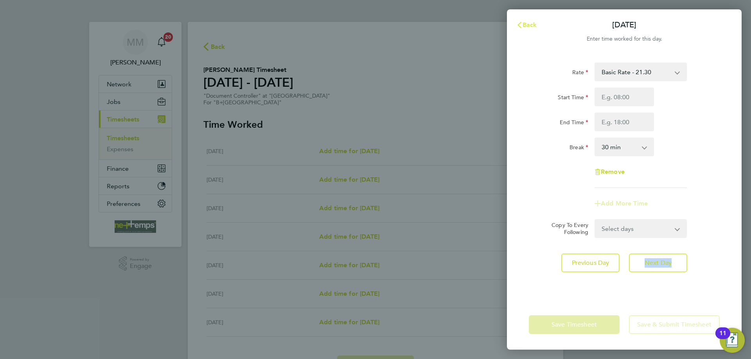
click at [526, 27] on span "Back" at bounding box center [529, 24] width 14 height 7
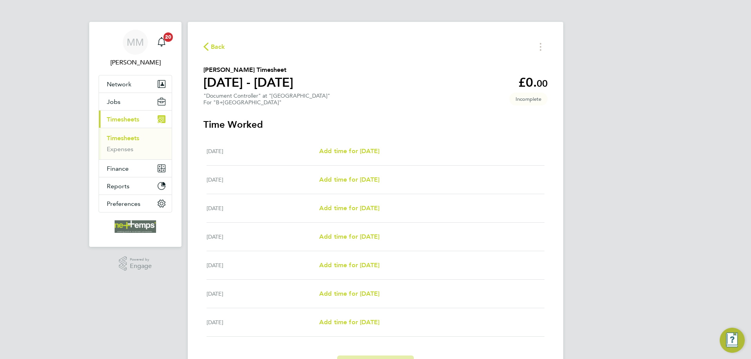
click at [621, 39] on div "MM Mia Mellors Notifications 20 Applications: Network Team Members Businesses S…" at bounding box center [375, 203] width 751 height 406
click at [119, 137] on link "Timesheets" at bounding box center [123, 137] width 32 height 7
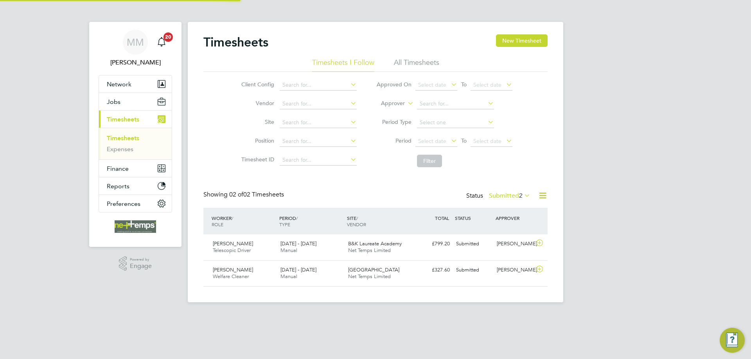
scroll to position [20, 68]
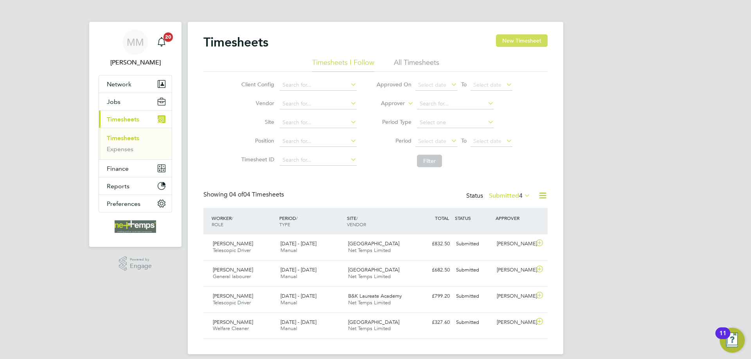
click at [541, 42] on button "New Timesheet" at bounding box center [522, 40] width 52 height 13
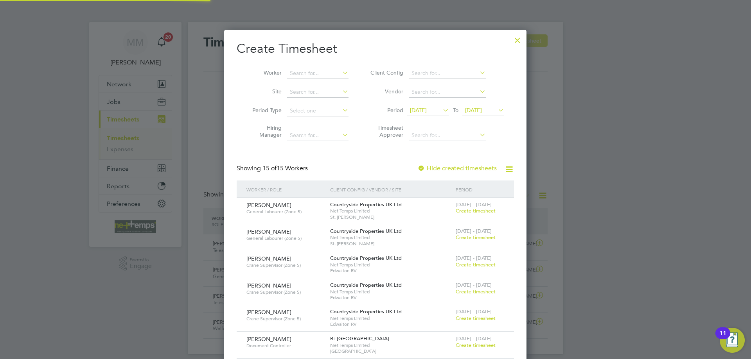
scroll to position [722, 303]
click at [327, 75] on input at bounding box center [317, 73] width 61 height 11
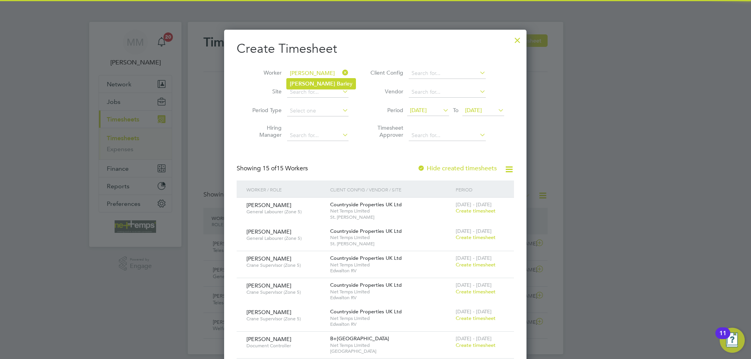
click at [317, 81] on li "Amy Bar ley" at bounding box center [321, 84] width 69 height 11
type input "[PERSON_NAME]"
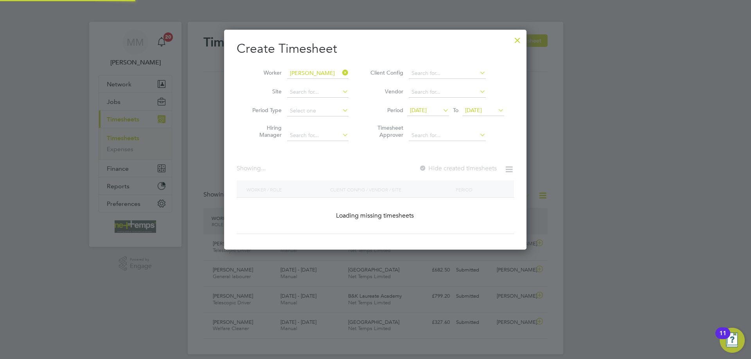
scroll to position [4, 4]
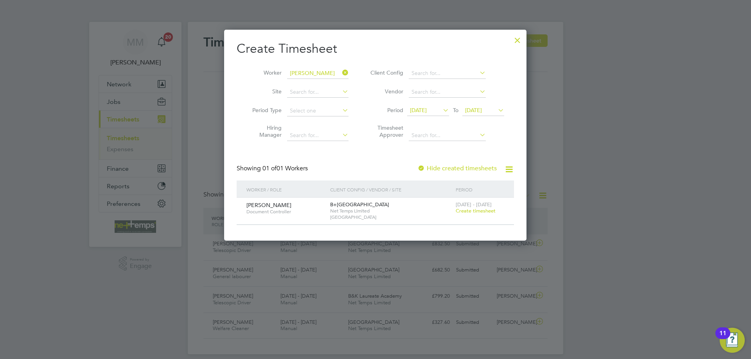
click at [482, 110] on span "[DATE]" at bounding box center [473, 110] width 17 height 7
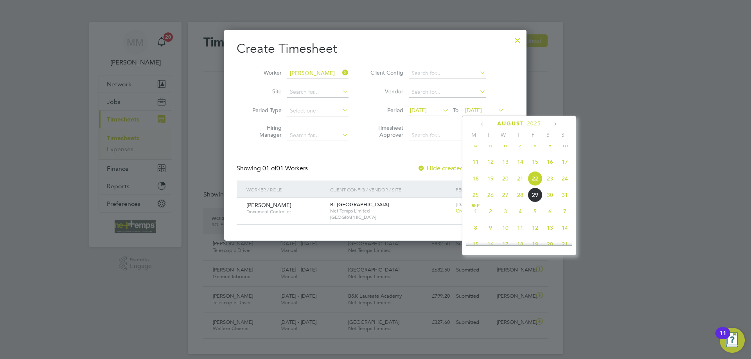
click at [561, 201] on span "31" at bounding box center [564, 195] width 15 height 15
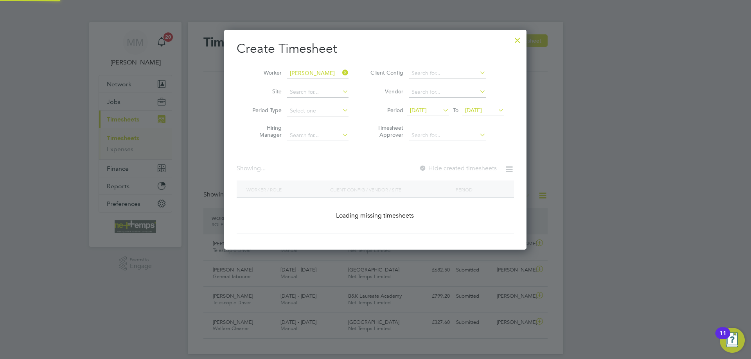
scroll to position [238, 303]
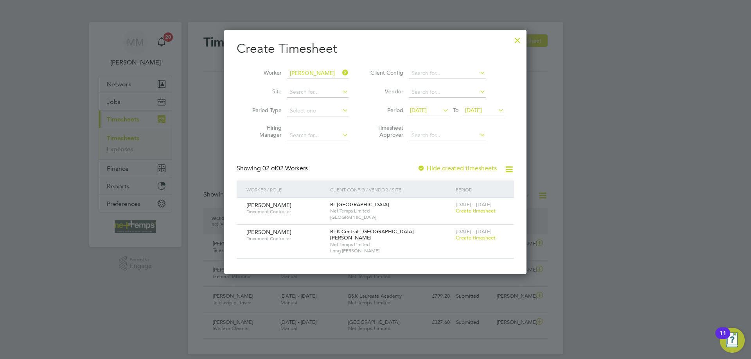
click at [458, 167] on label "Hide created timesheets" at bounding box center [456, 169] width 79 height 8
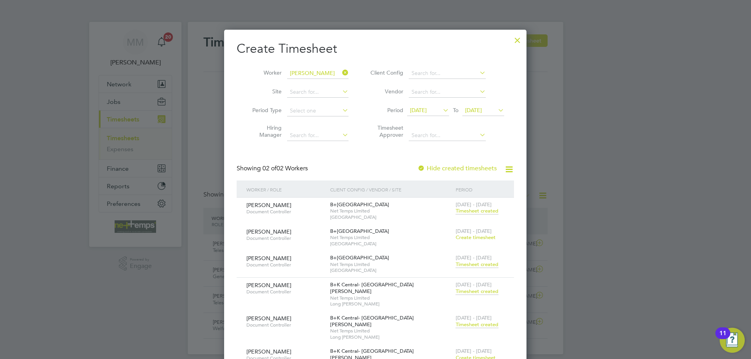
click at [468, 263] on span "Timesheet created" at bounding box center [476, 264] width 43 height 7
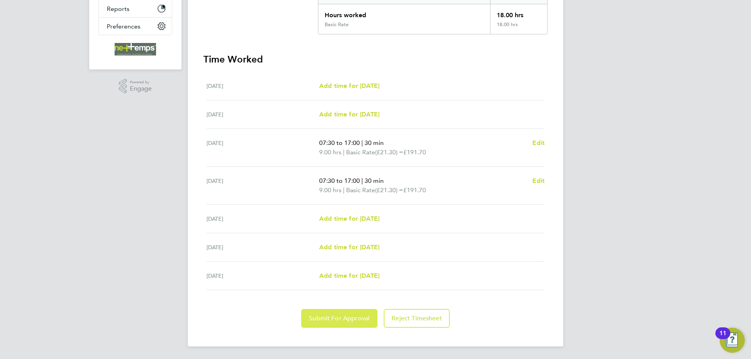
click at [355, 318] on span "Submit For Approval" at bounding box center [339, 319] width 61 height 8
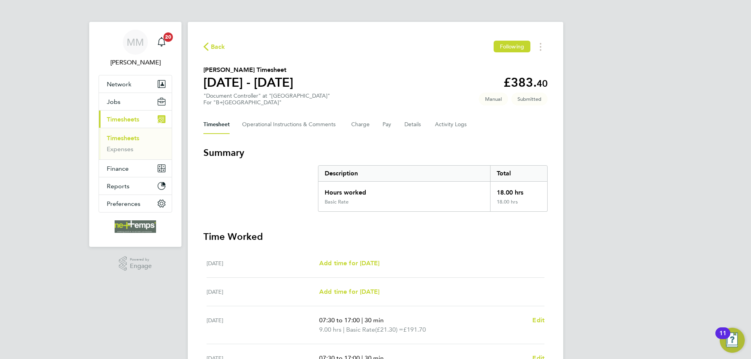
click at [121, 139] on link "Timesheets" at bounding box center [123, 137] width 32 height 7
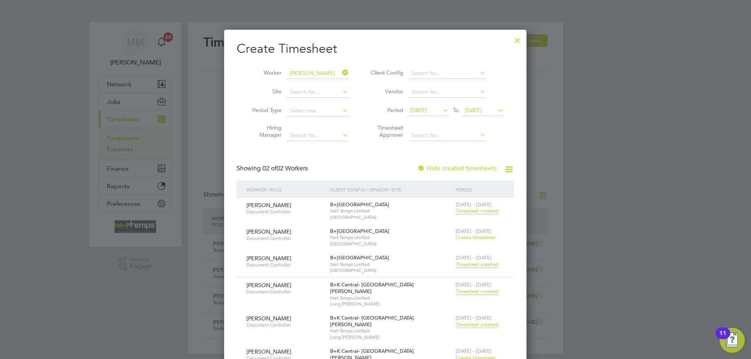
click at [325, 73] on input "[PERSON_NAME]" at bounding box center [317, 73] width 61 height 11
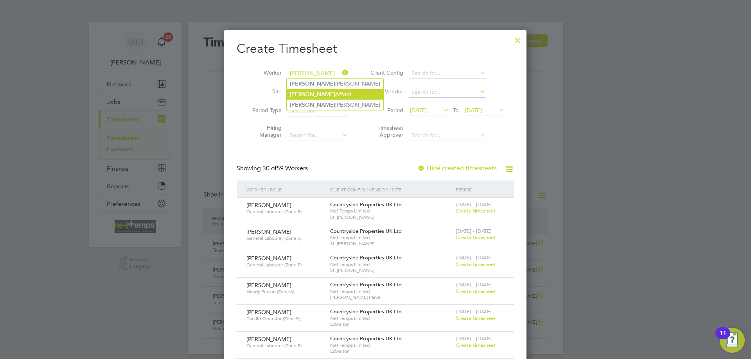
click at [321, 93] on li "Sarah Afford" at bounding box center [335, 94] width 97 height 11
type input "[PERSON_NAME]"
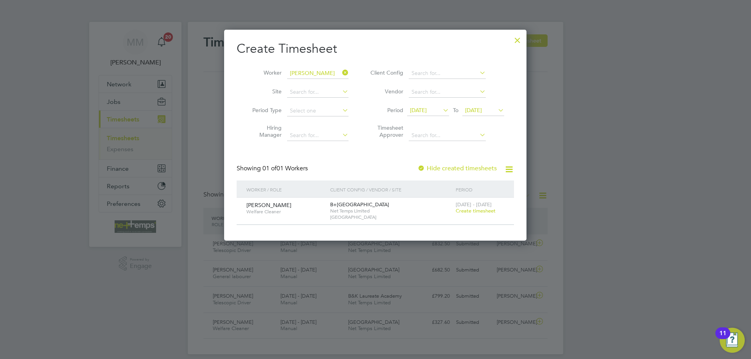
click at [477, 211] on span "Create timesheet" at bounding box center [475, 211] width 40 height 7
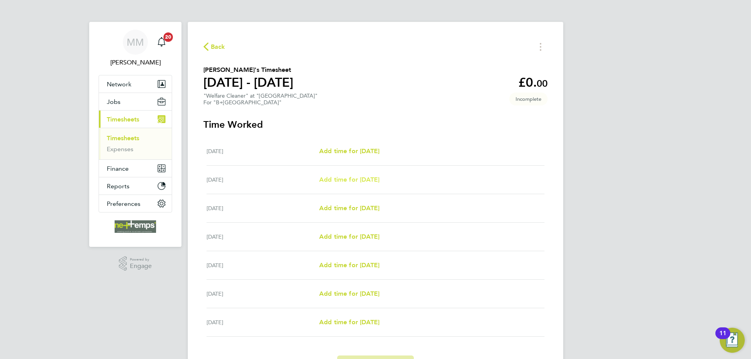
click at [355, 179] on span "Add time for Tue 26 Aug" at bounding box center [349, 179] width 60 height 7
select select "30"
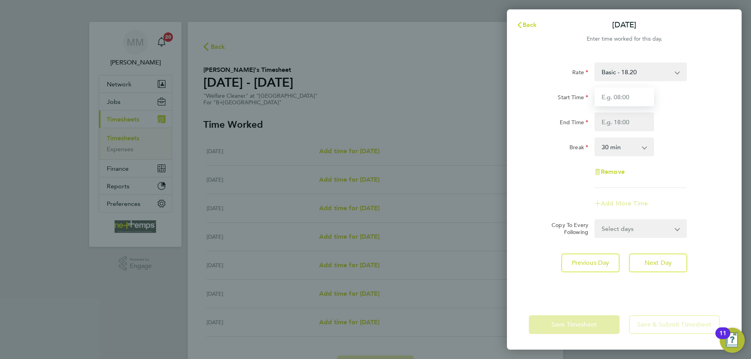
click at [630, 99] on input "Start Time" at bounding box center [623, 97] width 59 height 19
type input "10:00"
click at [680, 121] on div "End Time 14:00" at bounding box center [623, 122] width 197 height 19
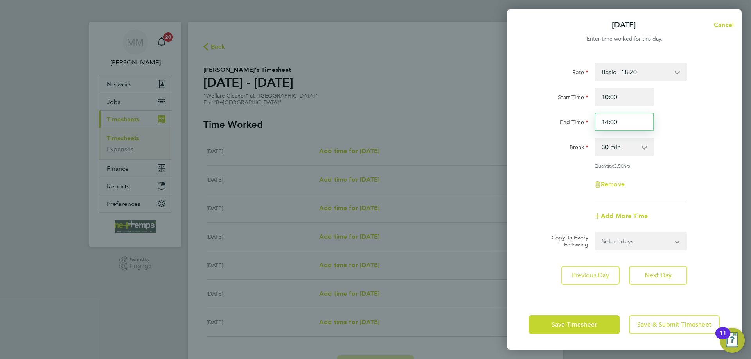
drag, startPoint x: 621, startPoint y: 122, endPoint x: 601, endPoint y: 122, distance: 19.5
click at [601, 122] on input "14:00" at bounding box center [623, 122] width 59 height 19
click at [680, 132] on div "Rate Basic - 18.20 Start Time 10:00 End Time 16:00 Break 0 min 15 min 30 min 45…" at bounding box center [623, 132] width 191 height 138
drag, startPoint x: 626, startPoint y: 123, endPoint x: 600, endPoint y: 121, distance: 26.7
click at [600, 121] on input "16:00" at bounding box center [623, 122] width 59 height 19
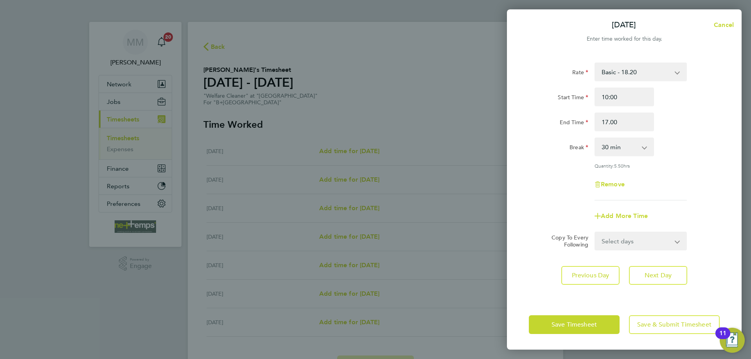
type input "17:00"
click at [714, 136] on div "Rate Basic - 18.20 Start Time 10:00 End Time 17:00 Break 0 min 15 min 30 min 45…" at bounding box center [623, 132] width 191 height 138
click at [654, 238] on select "Select days Day Weekday (Mon-Fri) Weekend (Sat-Sun) Wednesday Thursday Friday S…" at bounding box center [636, 241] width 82 height 17
select select "WEEKDAY"
click at [595, 233] on select "Select days Day Weekday (Mon-Fri) Weekend (Sat-Sun) Wednesday Thursday Friday S…" at bounding box center [636, 241] width 82 height 17
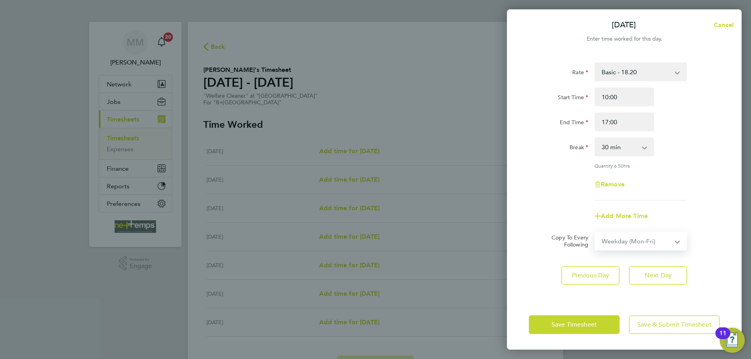
select select "2025-08-31"
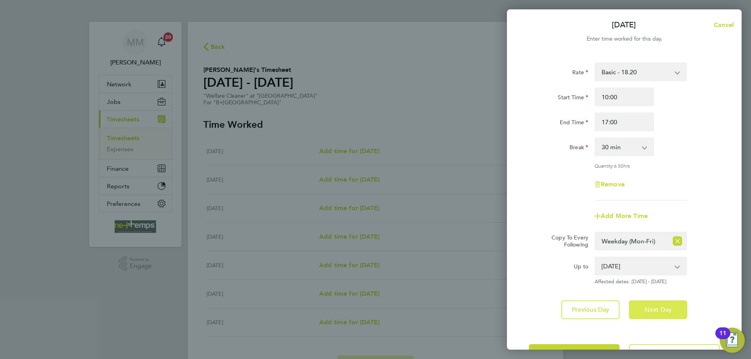
click at [659, 310] on span "Next Day" at bounding box center [657, 310] width 27 height 8
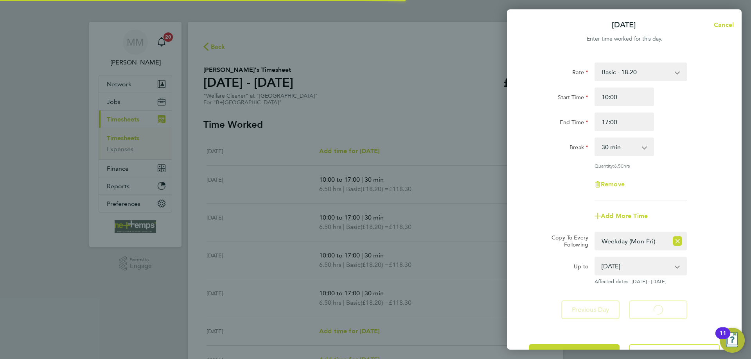
select select "30"
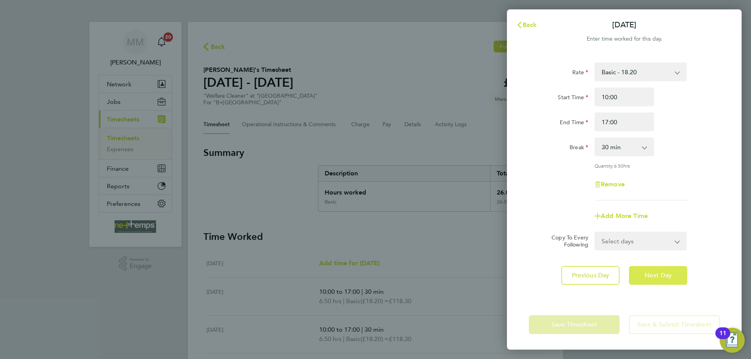
click at [654, 274] on span "Next Day" at bounding box center [657, 276] width 27 height 8
select select "30"
click at [654, 274] on span "Next Day" at bounding box center [657, 276] width 27 height 8
select select "30"
click at [533, 24] on span "Back" at bounding box center [529, 24] width 14 height 7
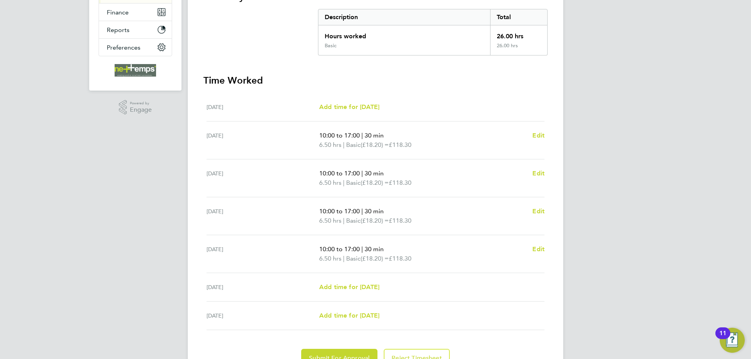
scroll to position [196, 0]
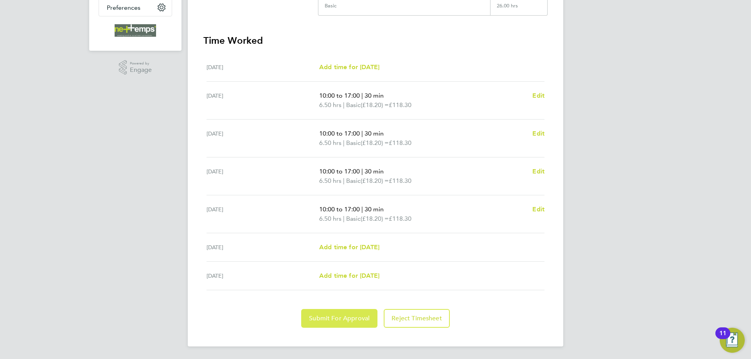
click at [339, 321] on span "Submit For Approval" at bounding box center [339, 319] width 61 height 8
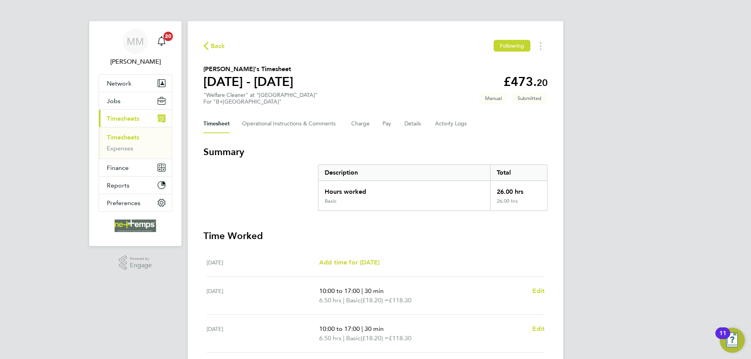
click at [135, 136] on link "Timesheets" at bounding box center [123, 137] width 32 height 7
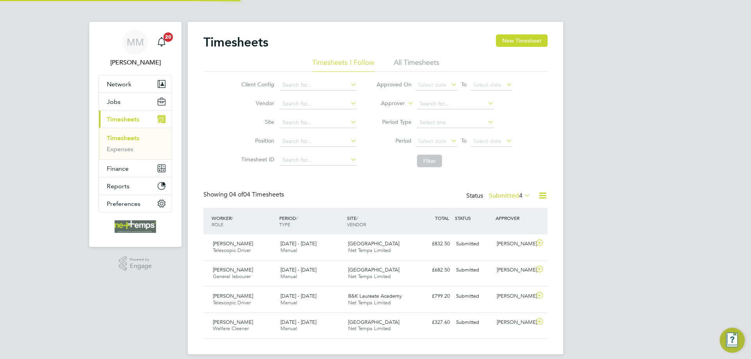
scroll to position [4, 4]
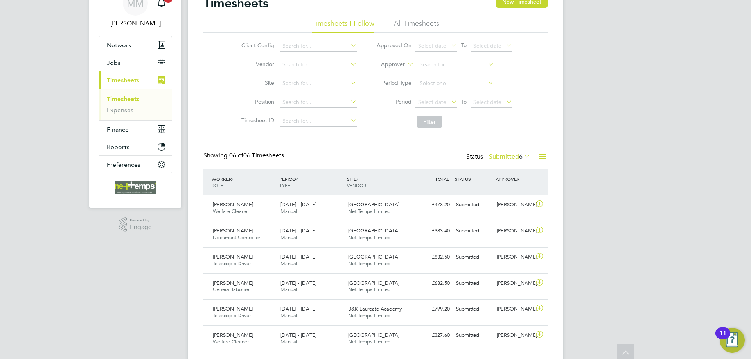
scroll to position [60, 0]
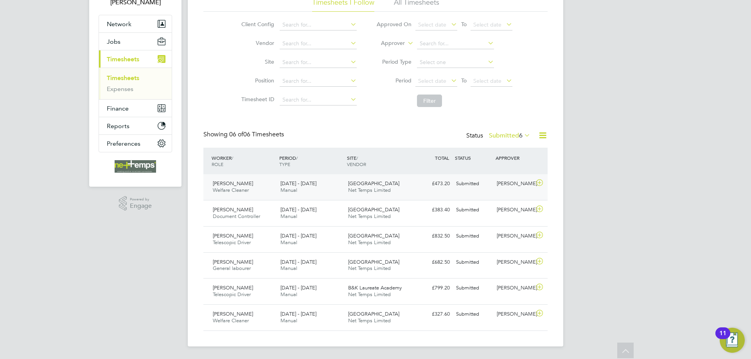
click at [461, 183] on div "Submitted" at bounding box center [473, 183] width 41 height 13
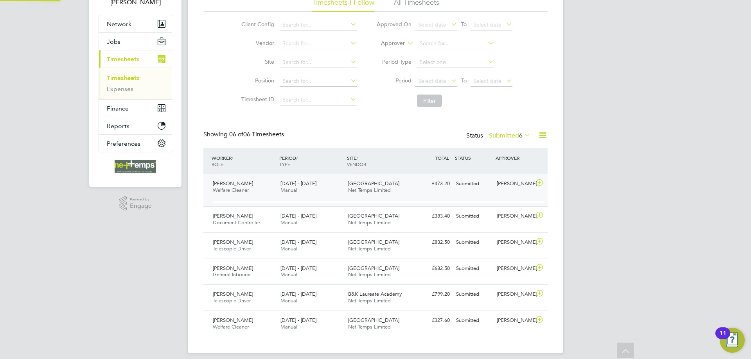
scroll to position [13, 76]
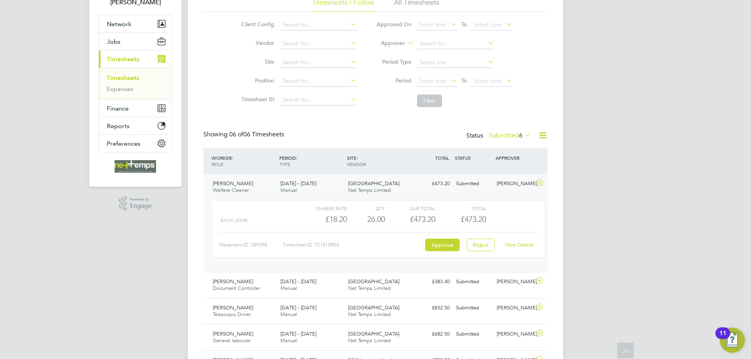
click at [518, 243] on link "View Details" at bounding box center [519, 245] width 29 height 7
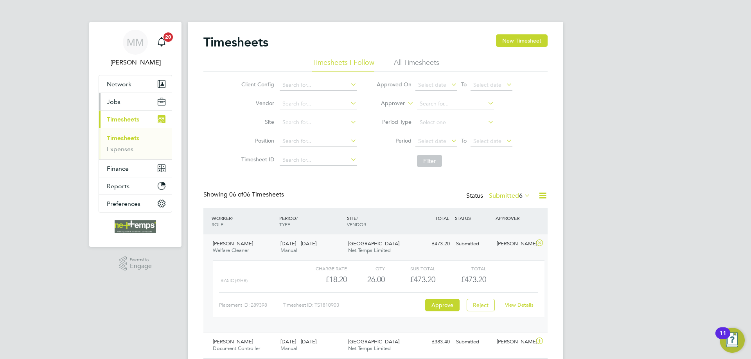
click at [125, 101] on button "Jobs" at bounding box center [135, 101] width 73 height 17
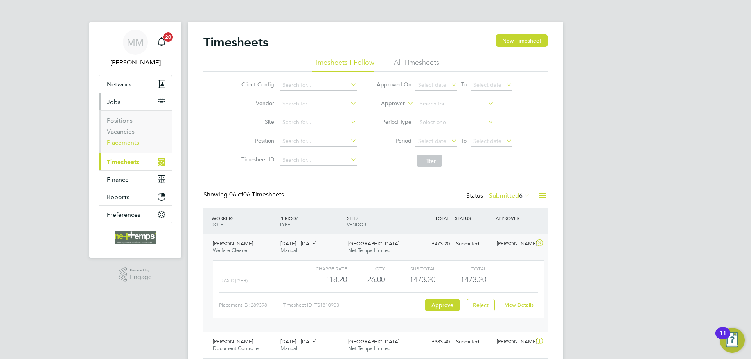
click at [129, 140] on link "Placements" at bounding box center [123, 142] width 32 height 7
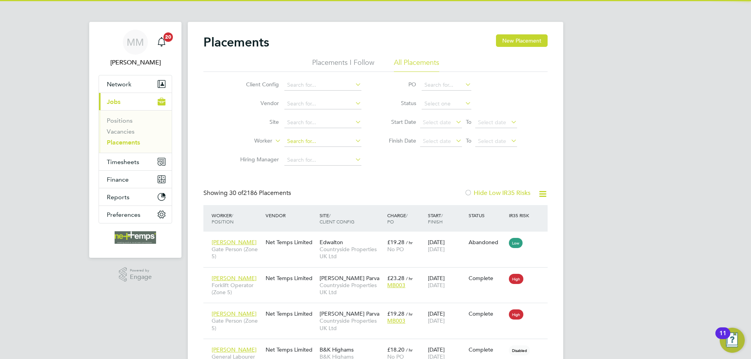
scroll to position [7, 37]
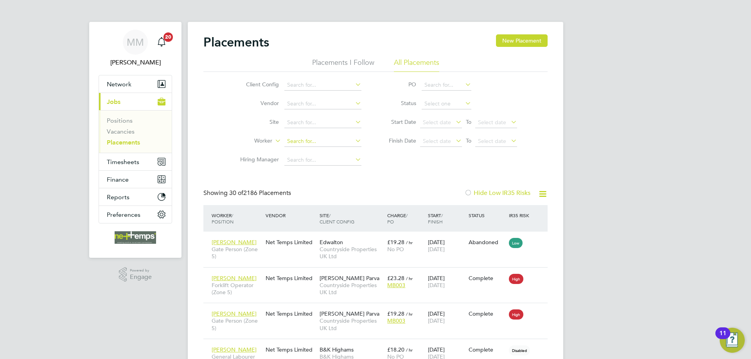
click at [308, 141] on input at bounding box center [322, 141] width 77 height 11
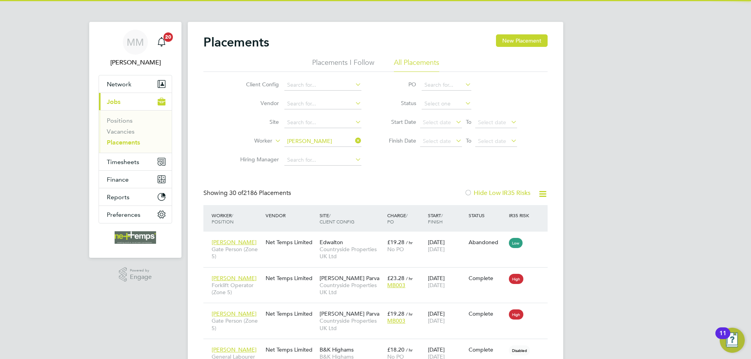
click at [309, 149] on li "[PERSON_NAME] rteath" at bounding box center [323, 152] width 78 height 11
type input "[PERSON_NAME]"
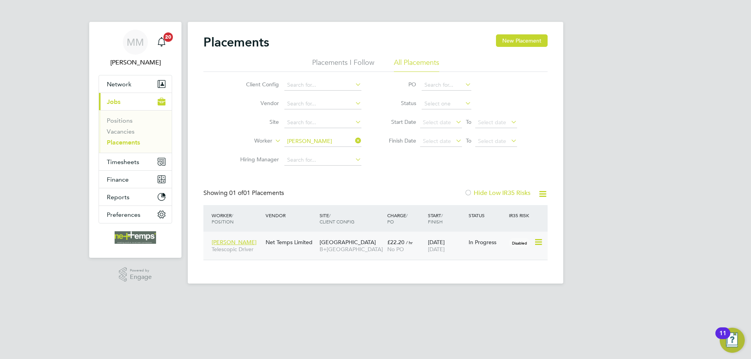
click at [460, 243] on div "[DATE] [DATE]" at bounding box center [446, 246] width 41 height 22
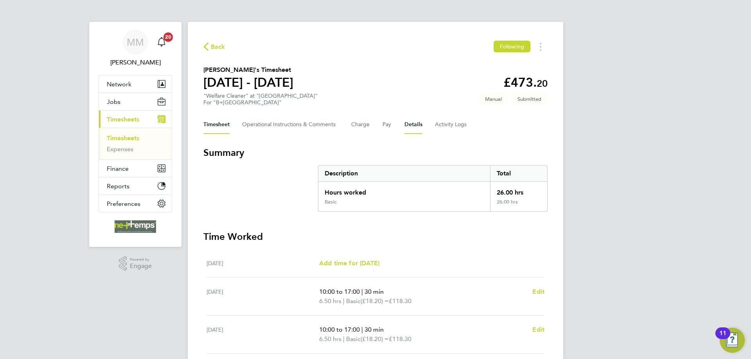
click at [417, 124] on button "Details" at bounding box center [413, 124] width 18 height 19
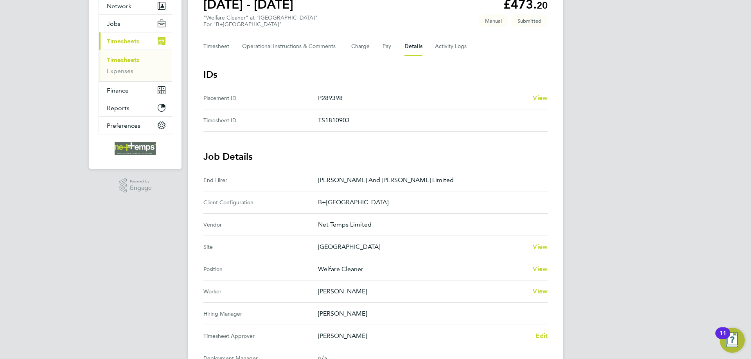
scroll to position [117, 0]
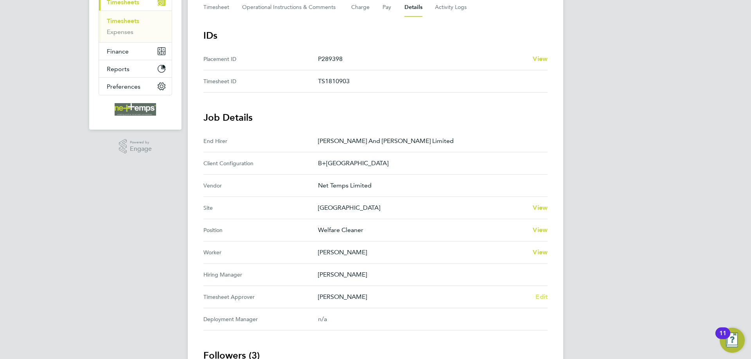
click at [540, 296] on span "Edit" at bounding box center [541, 296] width 12 height 7
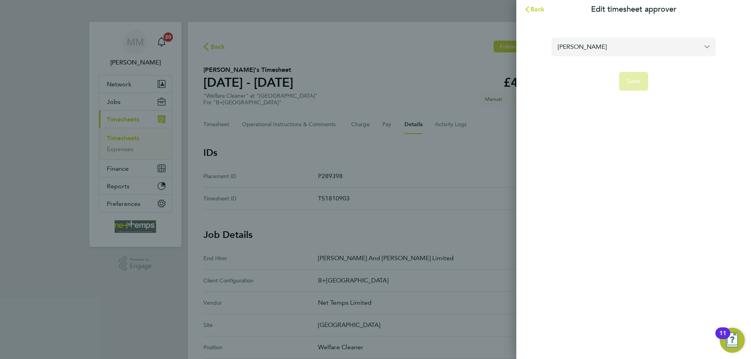
click at [587, 49] on input "[PERSON_NAME]" at bounding box center [633, 47] width 164 height 18
type input "t"
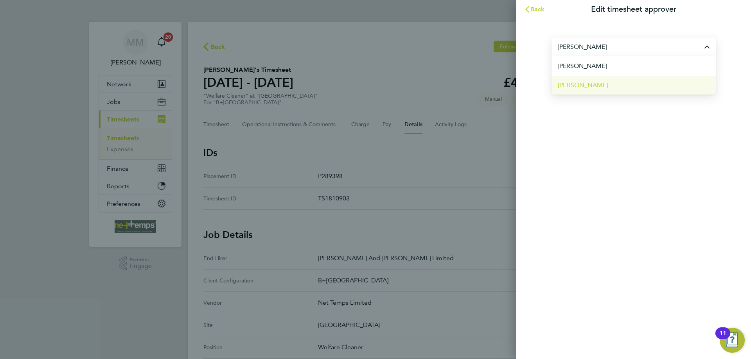
click at [587, 86] on span "[PERSON_NAME]" at bounding box center [582, 85] width 50 height 9
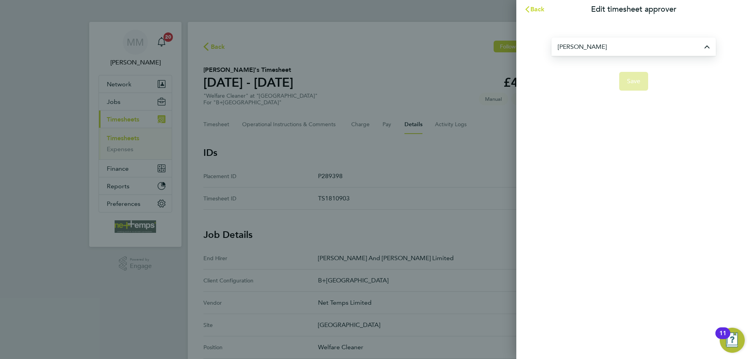
type input "[PERSON_NAME]"
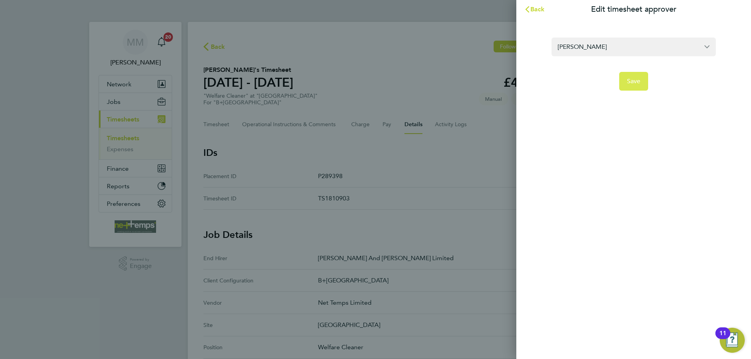
click at [633, 80] on span "Save" at bounding box center [634, 81] width 14 height 8
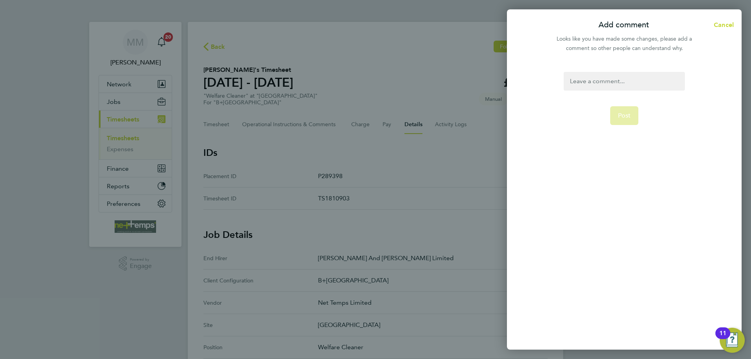
click at [631, 80] on div at bounding box center [623, 81] width 121 height 19
drag, startPoint x: 669, startPoint y: 81, endPoint x: 571, endPoint y: 78, distance: 97.8
click at [571, 78] on div "changed timesheet approver to LW" at bounding box center [623, 81] width 121 height 19
click at [654, 84] on div "changed timesheet approver to LW" at bounding box center [623, 81] width 121 height 19
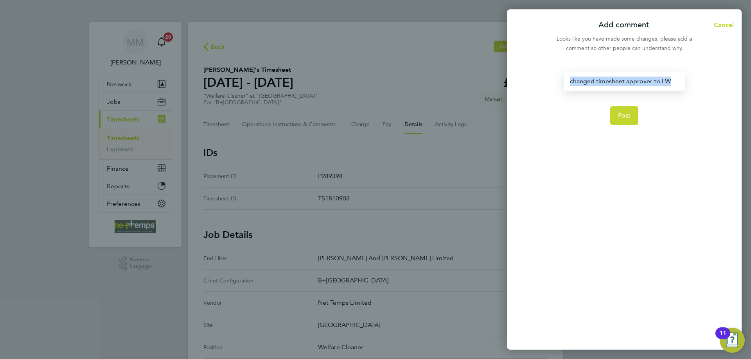
drag, startPoint x: 668, startPoint y: 78, endPoint x: 569, endPoint y: 81, distance: 99.7
click at [569, 81] on div "changed timesheet approver to LW" at bounding box center [623, 81] width 121 height 19
copy div "changed timesheet approver to LW"
click at [626, 112] on span "Post" at bounding box center [624, 116] width 13 height 8
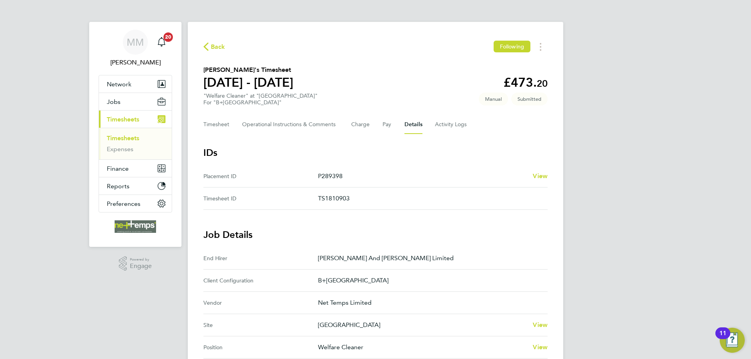
click at [125, 140] on link "Timesheets" at bounding box center [123, 137] width 32 height 7
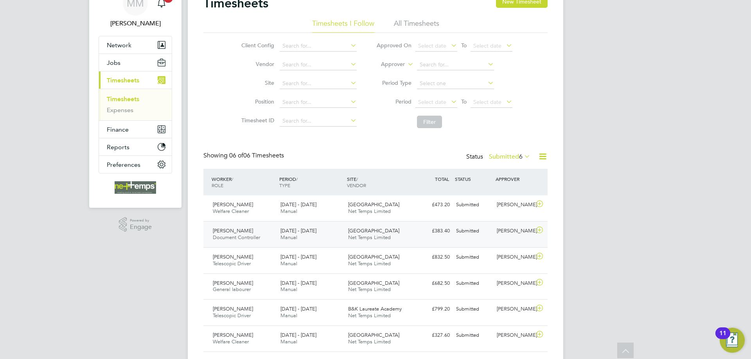
click at [494, 232] on div "[PERSON_NAME]" at bounding box center [513, 231] width 41 height 13
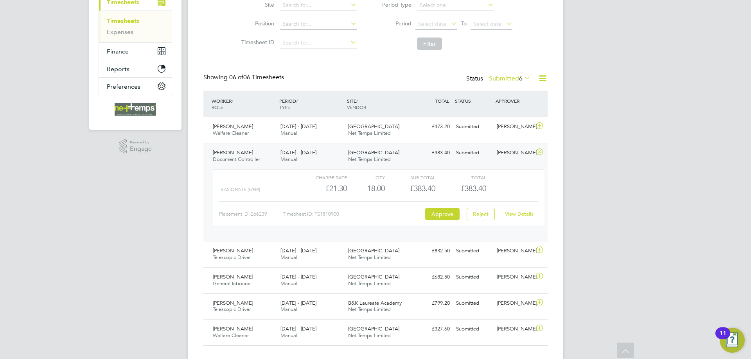
click at [518, 211] on link "View Details" at bounding box center [519, 214] width 29 height 7
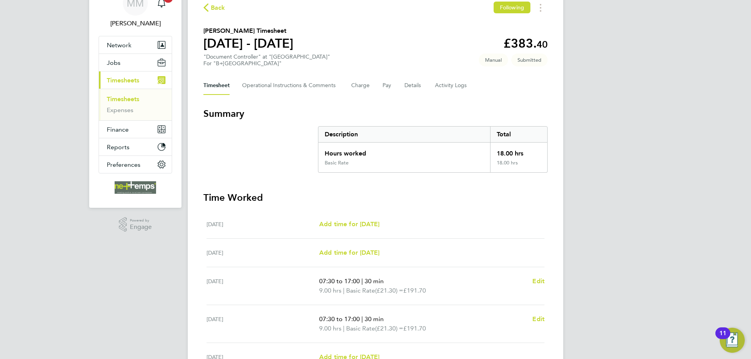
scroll to position [78, 0]
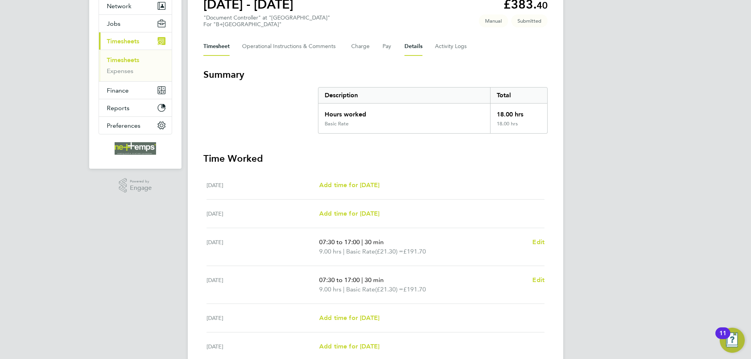
click at [408, 45] on button "Details" at bounding box center [413, 46] width 18 height 19
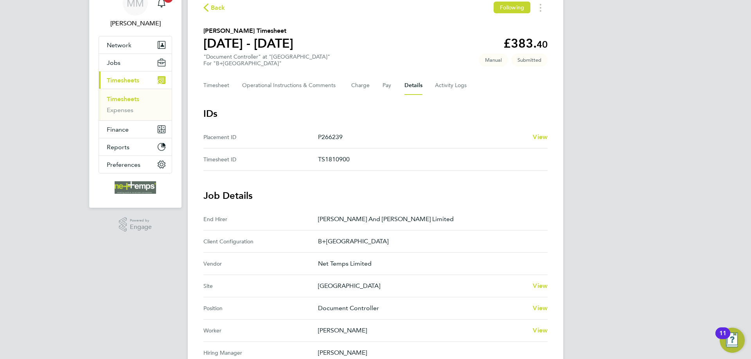
scroll to position [117, 0]
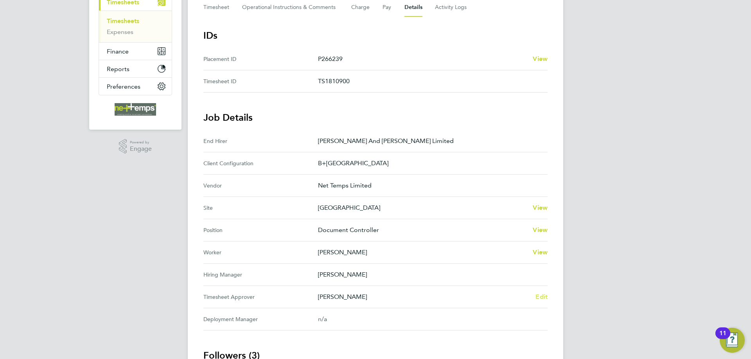
click at [539, 296] on span "Edit" at bounding box center [541, 296] width 12 height 7
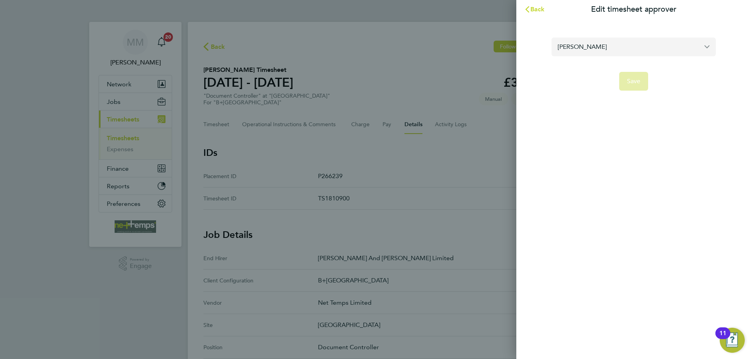
click at [577, 47] on input "[PERSON_NAME]" at bounding box center [633, 47] width 164 height 18
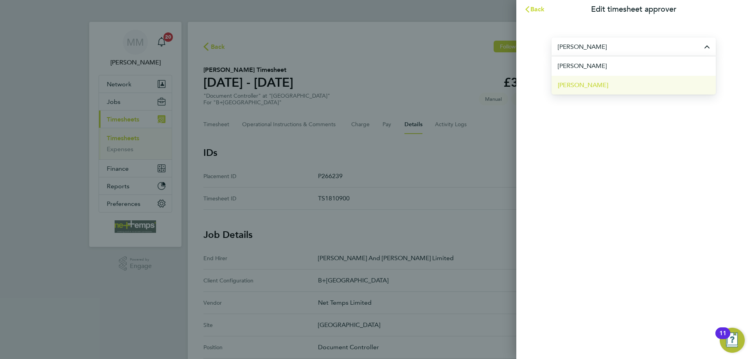
click at [575, 82] on span "[PERSON_NAME]" at bounding box center [582, 85] width 50 height 9
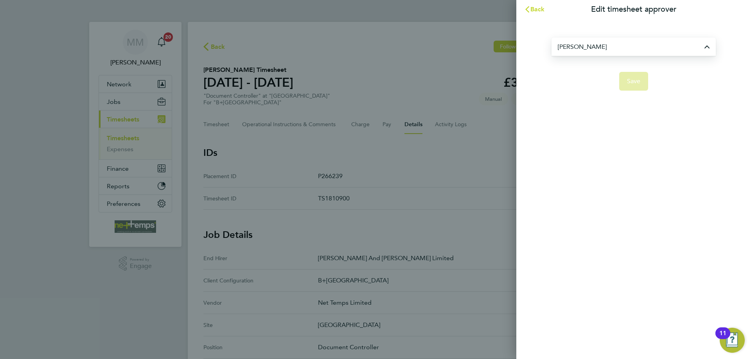
type input "[PERSON_NAME]"
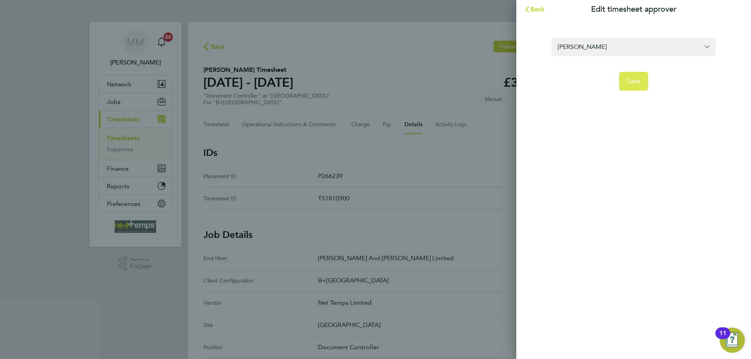
click at [632, 81] on span "Save" at bounding box center [634, 81] width 14 height 8
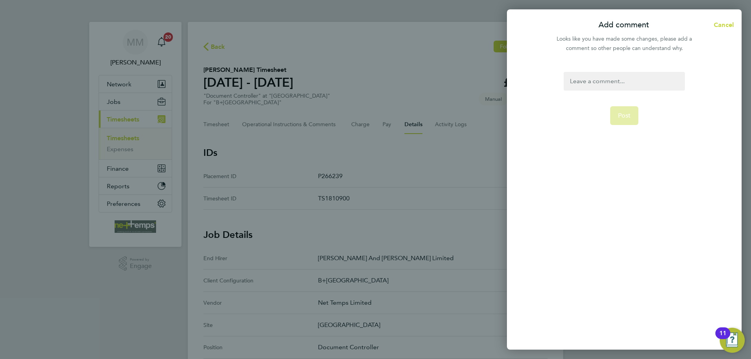
click at [618, 81] on div at bounding box center [623, 81] width 121 height 19
paste div
click at [630, 116] on span "Post" at bounding box center [624, 116] width 13 height 8
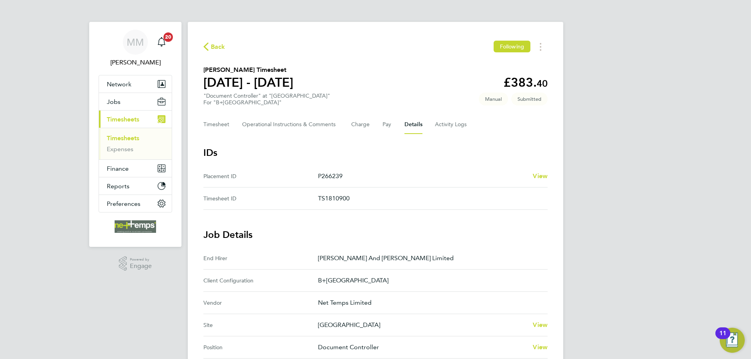
click at [127, 139] on link "Timesheets" at bounding box center [123, 137] width 32 height 7
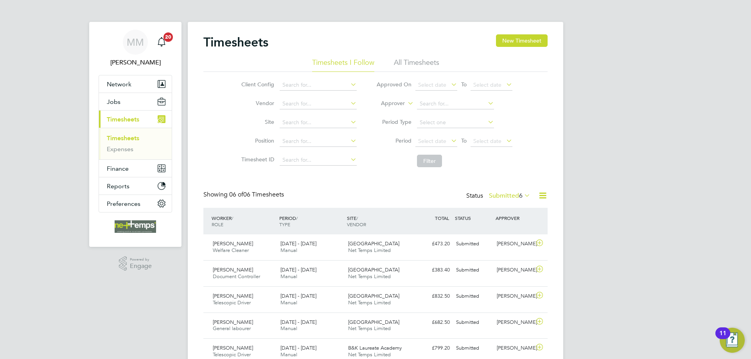
scroll to position [60, 0]
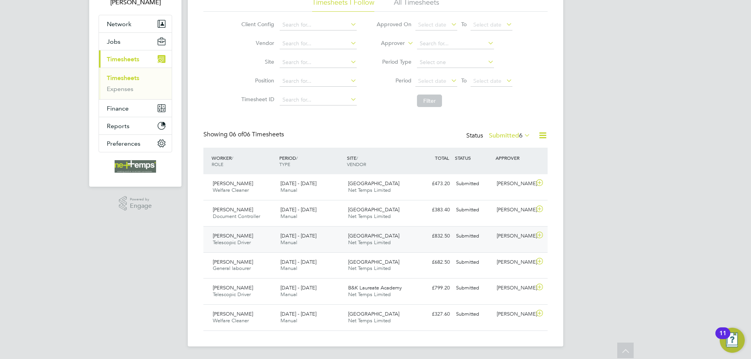
click at [506, 236] on div "[PERSON_NAME]" at bounding box center [513, 236] width 41 height 13
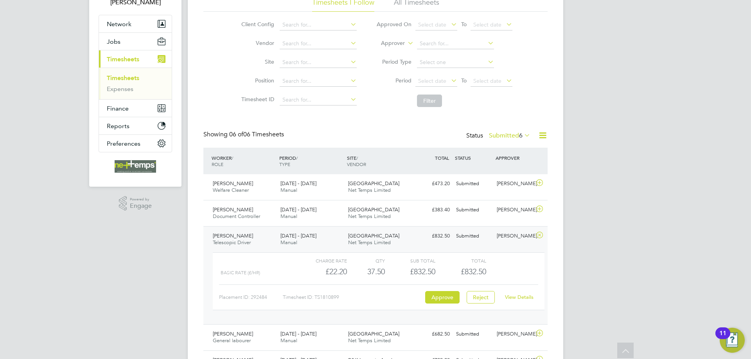
click at [526, 297] on link "View Details" at bounding box center [519, 297] width 29 height 7
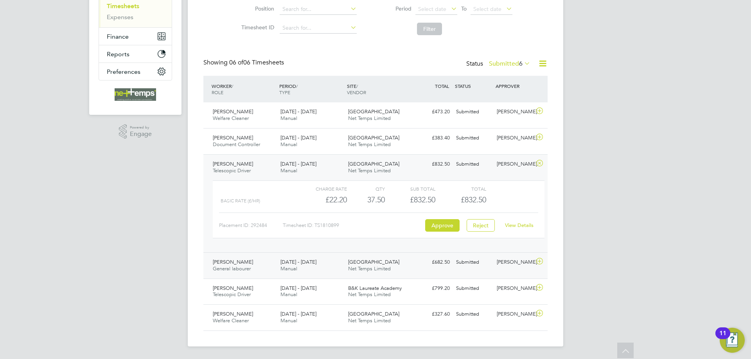
click at [451, 267] on div "£682.50 Submitted" at bounding box center [432, 262] width 41 height 13
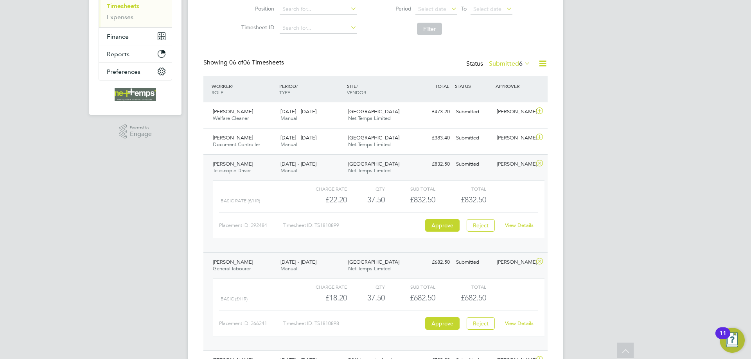
click at [518, 324] on link "View Details" at bounding box center [519, 323] width 29 height 7
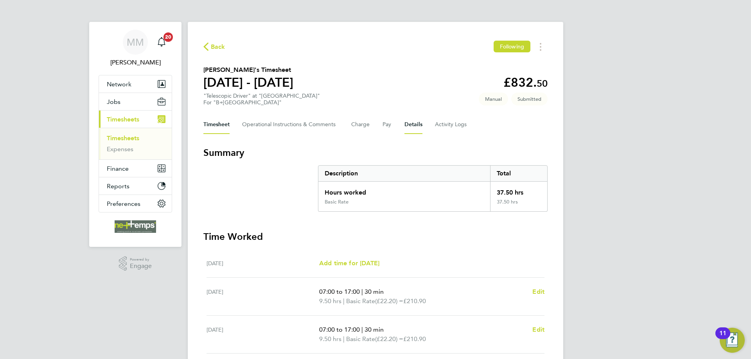
click at [415, 126] on button "Details" at bounding box center [413, 124] width 18 height 19
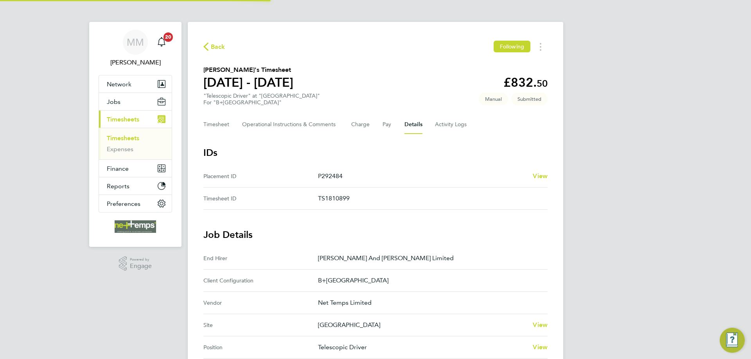
scroll to position [117, 0]
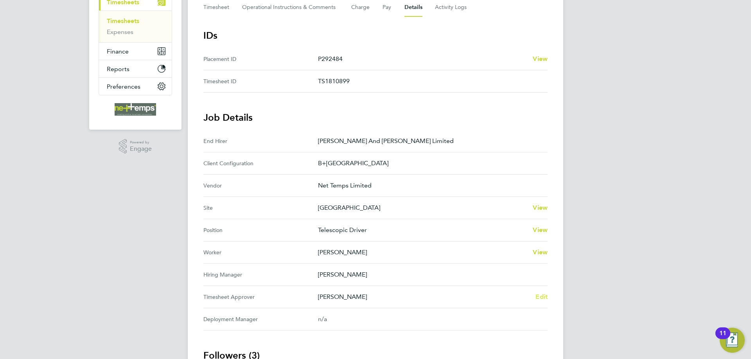
click at [537, 296] on span "Edit" at bounding box center [541, 296] width 12 height 7
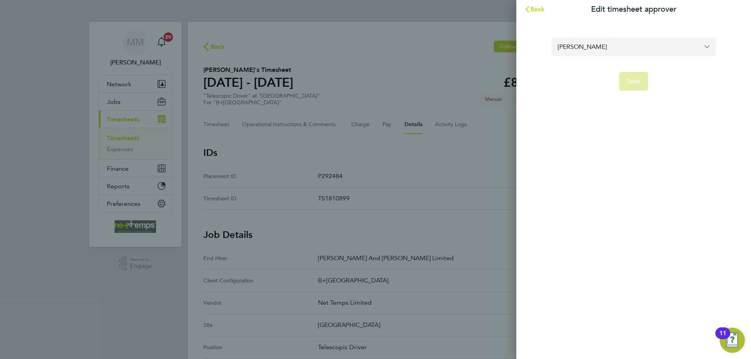
click at [594, 47] on input "[PERSON_NAME]" at bounding box center [633, 47] width 164 height 18
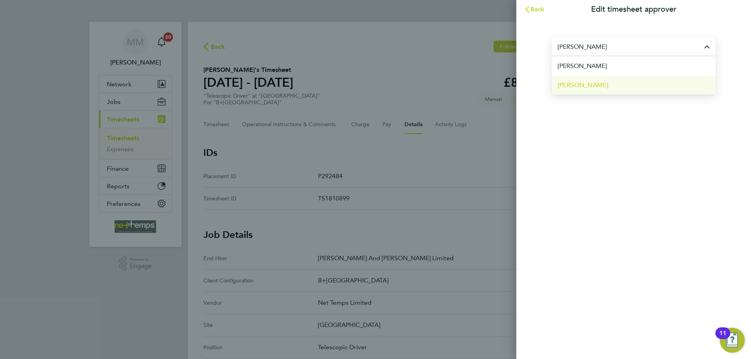
click at [590, 88] on span "[PERSON_NAME]" at bounding box center [582, 85] width 50 height 9
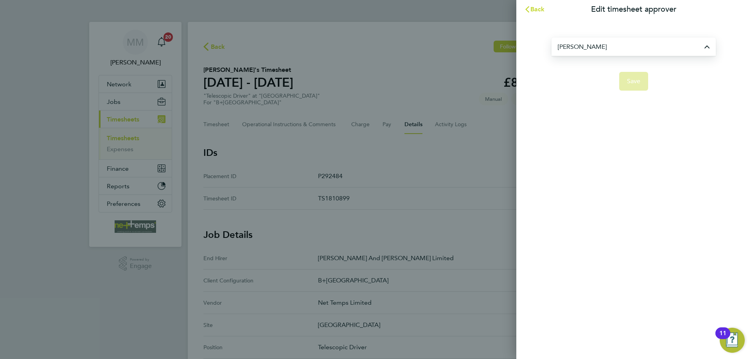
type input "[PERSON_NAME]"
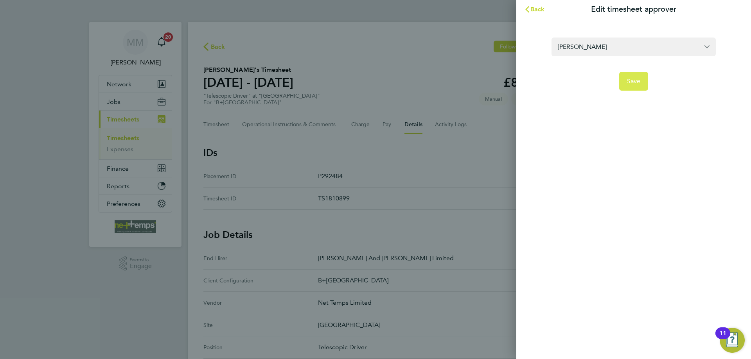
click at [634, 79] on span "Save" at bounding box center [634, 81] width 14 height 8
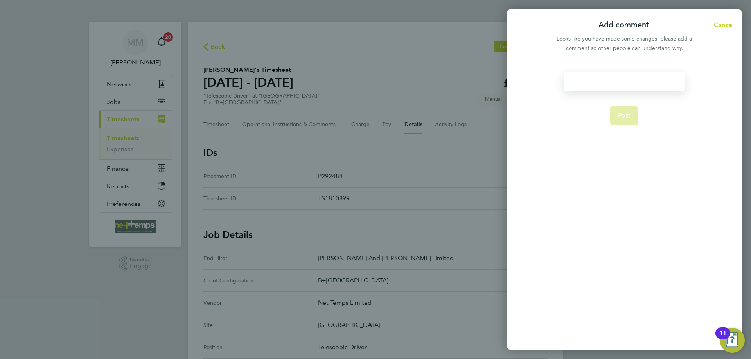
click at [619, 82] on div at bounding box center [623, 81] width 121 height 19
paste div
click at [630, 121] on button "Post" at bounding box center [624, 115] width 29 height 19
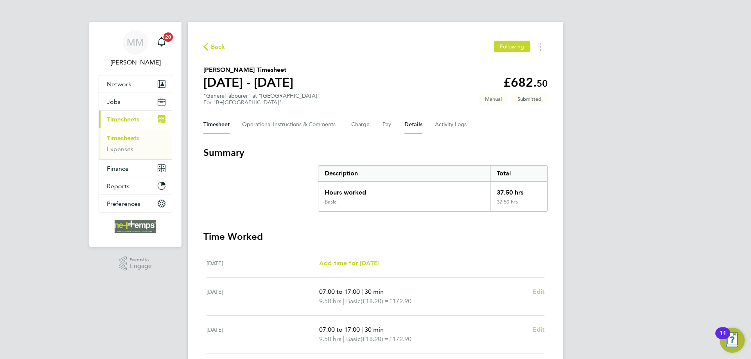
click at [411, 127] on button "Details" at bounding box center [413, 124] width 18 height 19
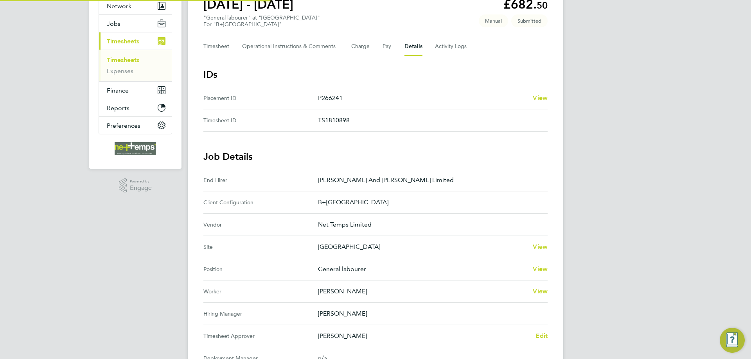
scroll to position [117, 0]
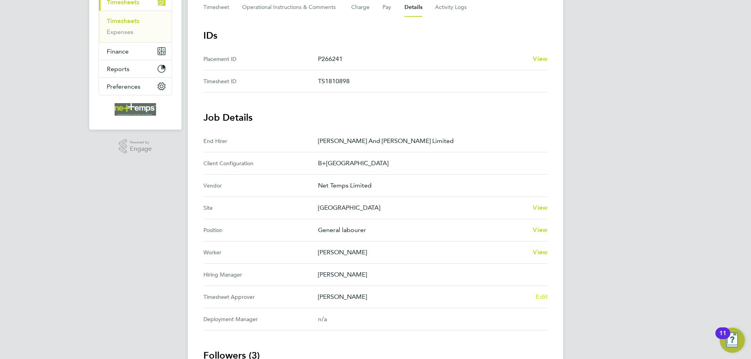
click at [541, 297] on span "Edit" at bounding box center [541, 296] width 12 height 7
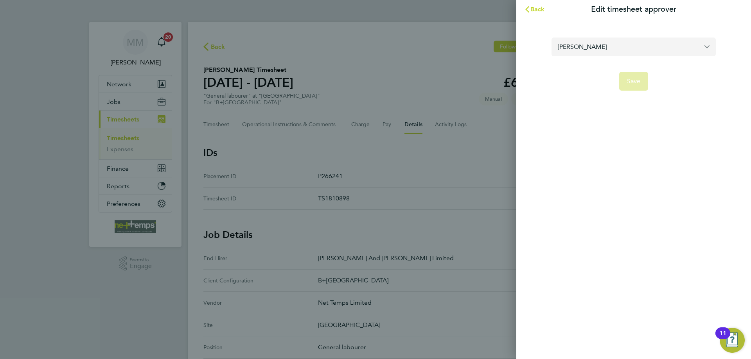
click at [589, 51] on input "[PERSON_NAME]" at bounding box center [633, 47] width 164 height 18
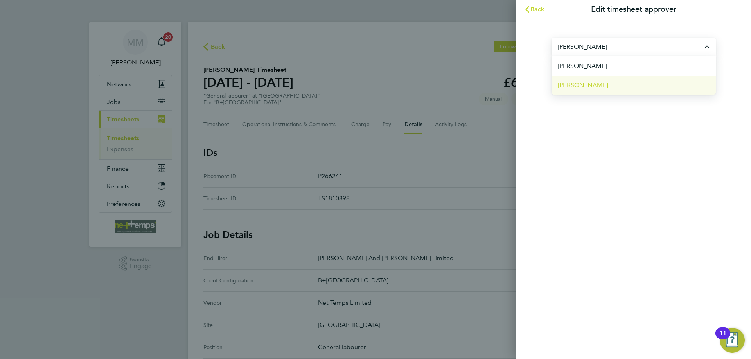
click at [581, 84] on span "[PERSON_NAME]" at bounding box center [582, 85] width 50 height 9
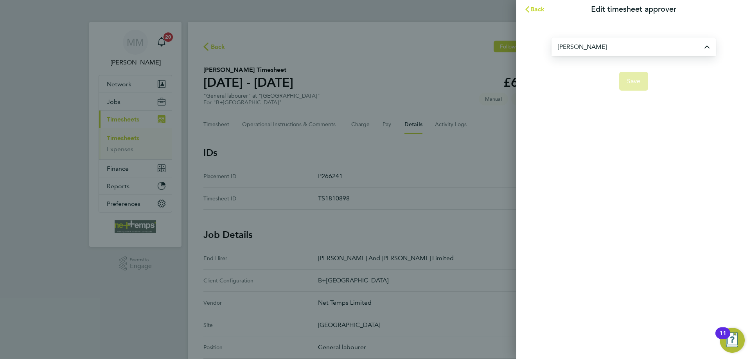
type input "[PERSON_NAME]"
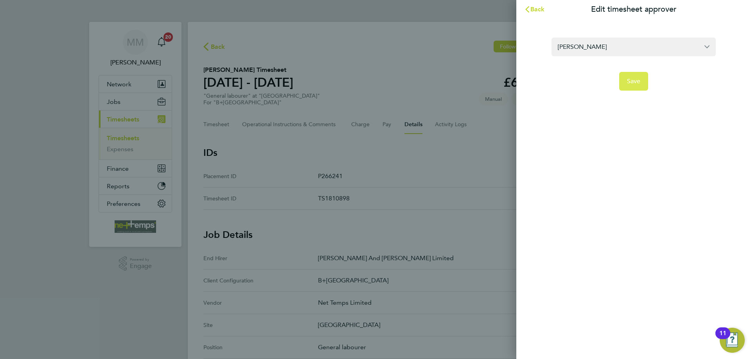
click at [631, 79] on span "Save" at bounding box center [634, 81] width 14 height 8
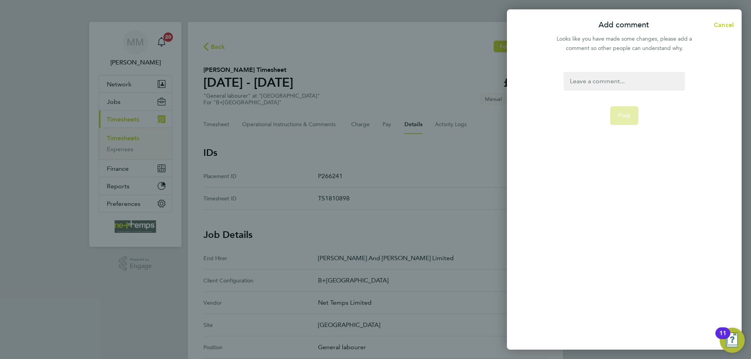
click at [615, 81] on div at bounding box center [623, 81] width 121 height 19
paste div
click at [625, 109] on button "Post" at bounding box center [624, 115] width 29 height 19
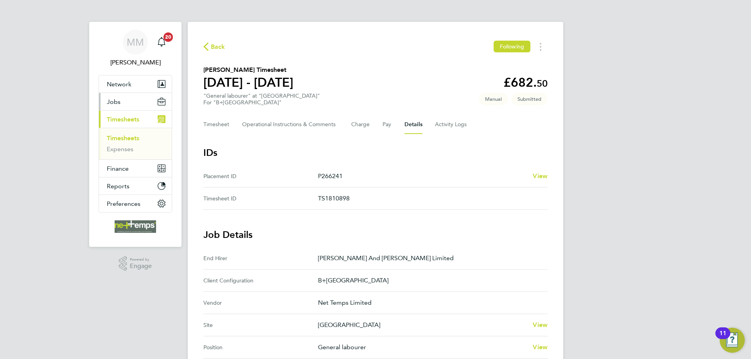
click at [133, 98] on button "Jobs" at bounding box center [135, 101] width 73 height 17
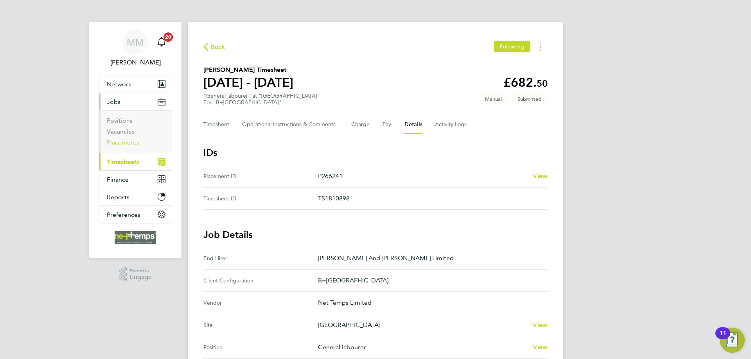
click at [122, 142] on link "Placements" at bounding box center [123, 142] width 32 height 7
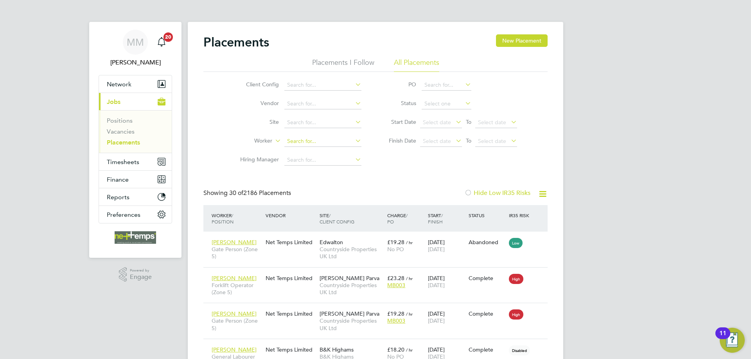
click at [305, 138] on input at bounding box center [322, 141] width 77 height 11
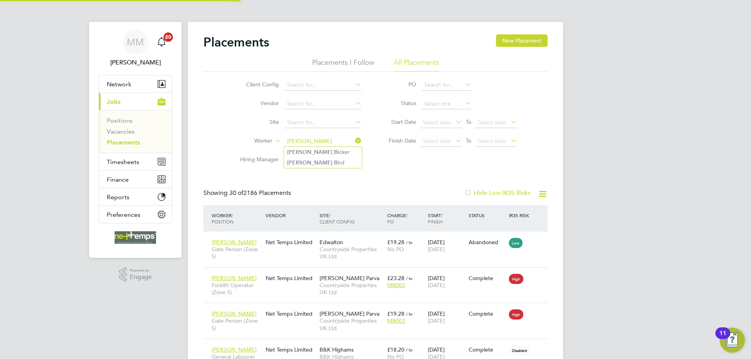
click at [306, 151] on li "Richard Bi cker" at bounding box center [323, 152] width 78 height 11
type input "Richard Bicker"
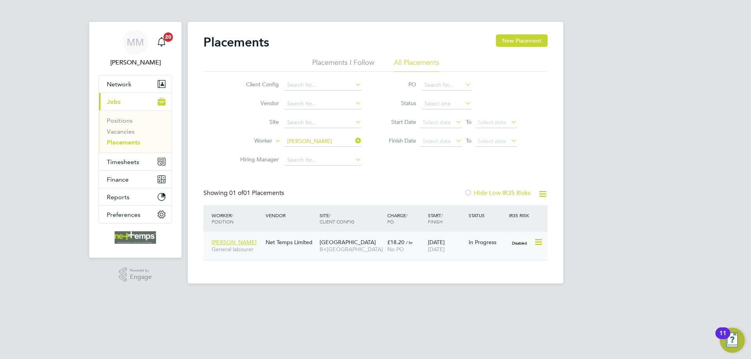
click at [449, 243] on div "13 Jan 2025 21 Dec 2025" at bounding box center [446, 246] width 41 height 22
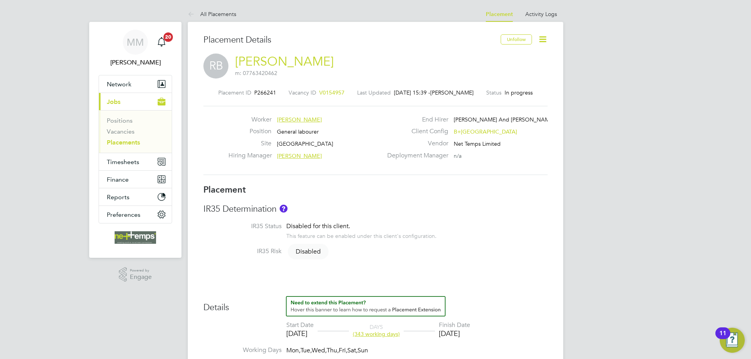
click at [539, 40] on icon at bounding box center [542, 39] width 10 height 10
click at [517, 57] on li "Edit Placement e" at bounding box center [516, 57] width 57 height 11
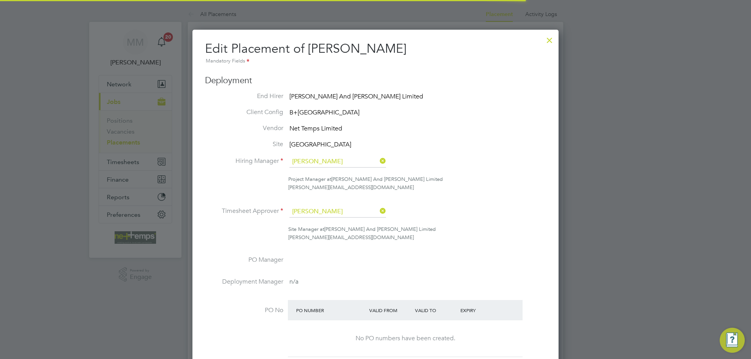
scroll to position [4, 4]
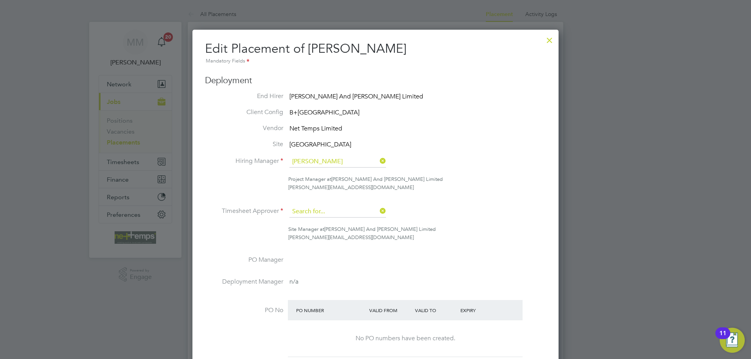
click at [315, 211] on input at bounding box center [337, 212] width 97 height 12
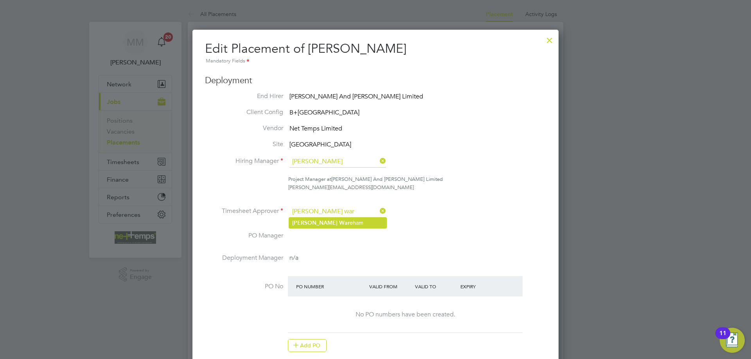
click at [313, 220] on li "[PERSON_NAME] War eham" at bounding box center [337, 223] width 97 height 11
type input "[PERSON_NAME]"
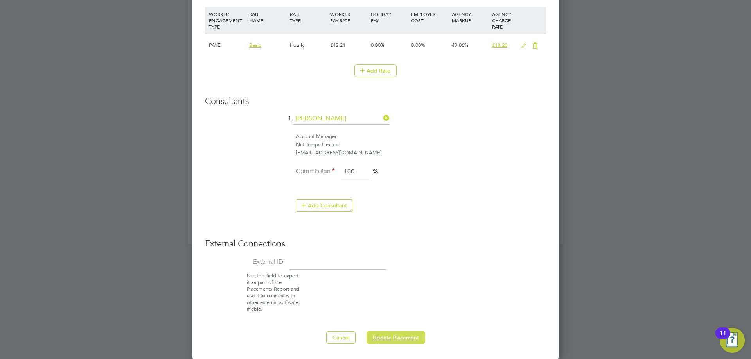
click at [397, 337] on button "Update Placement" at bounding box center [395, 337] width 59 height 13
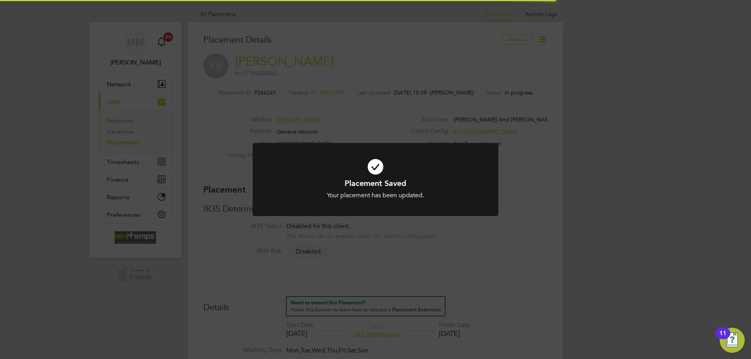
click at [605, 195] on div "Placement Saved Your placement has been updated. Cancel Okay" at bounding box center [375, 179] width 751 height 359
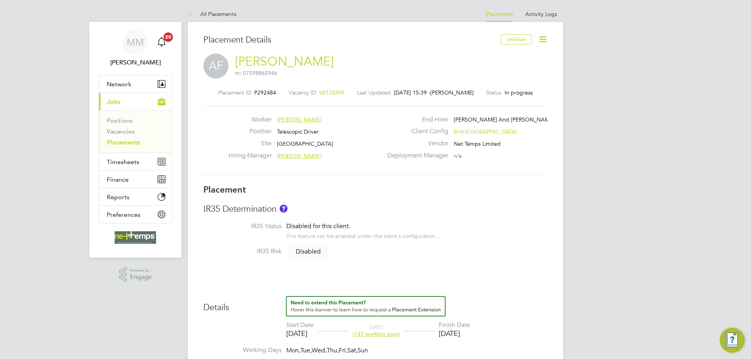
click at [540, 42] on icon at bounding box center [542, 39] width 10 height 10
click at [517, 58] on li "Edit Placement e" at bounding box center [516, 57] width 57 height 11
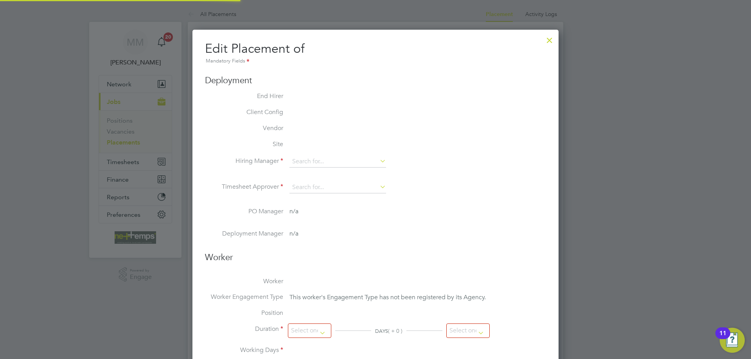
type input "Ian Bacon"
type input "Danny Sansom"
type input "[DATE]"
type input "07:00"
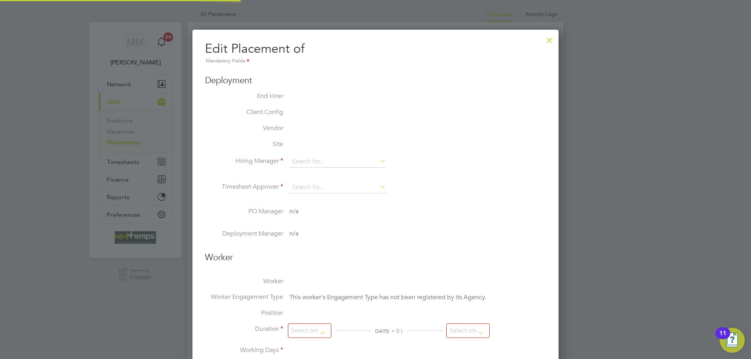
type input "18:00"
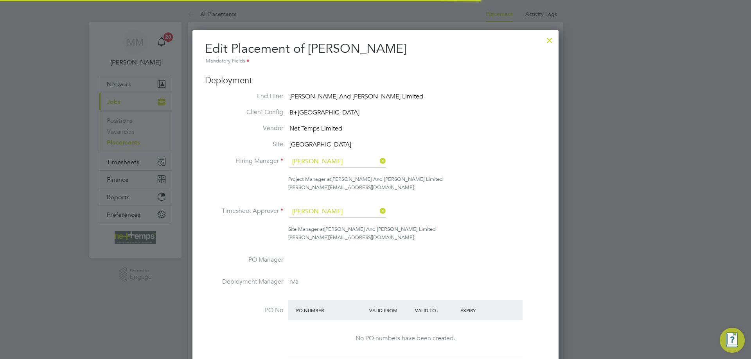
scroll to position [4, 4]
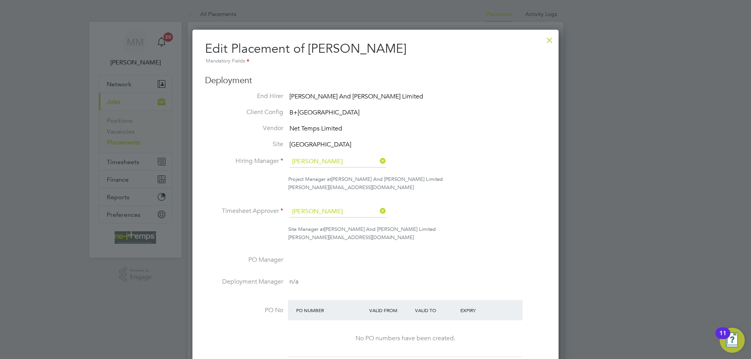
click at [320, 210] on input "Danny Sansom" at bounding box center [337, 212] width 97 height 12
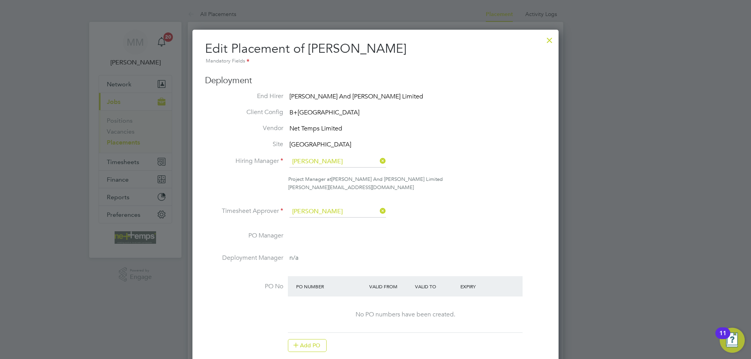
click at [317, 220] on li "Lee W areham" at bounding box center [337, 223] width 97 height 11
type input "Lee Wareham"
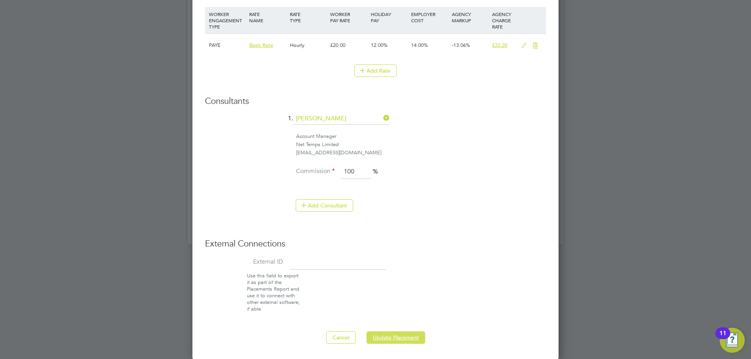
click at [410, 338] on button "Update Placement" at bounding box center [395, 337] width 59 height 13
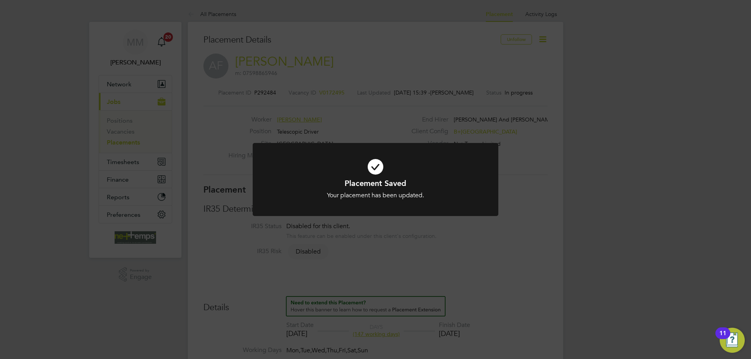
click at [582, 187] on div "Placement Saved Your placement has been updated. Cancel Okay" at bounding box center [375, 179] width 751 height 359
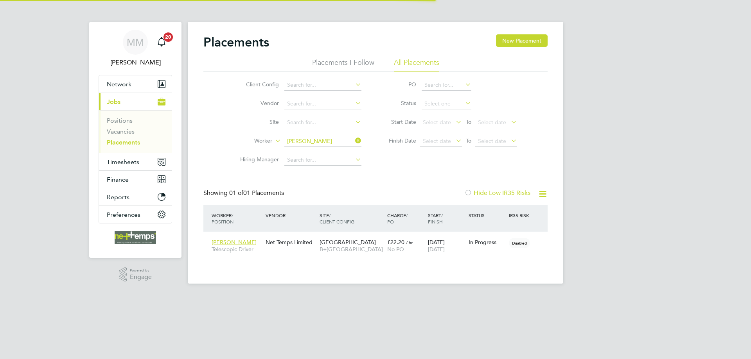
scroll to position [23, 68]
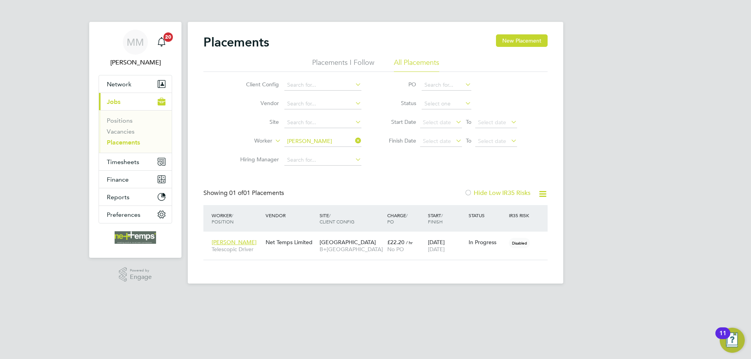
click at [297, 143] on input "[PERSON_NAME]" at bounding box center [322, 141] width 77 height 11
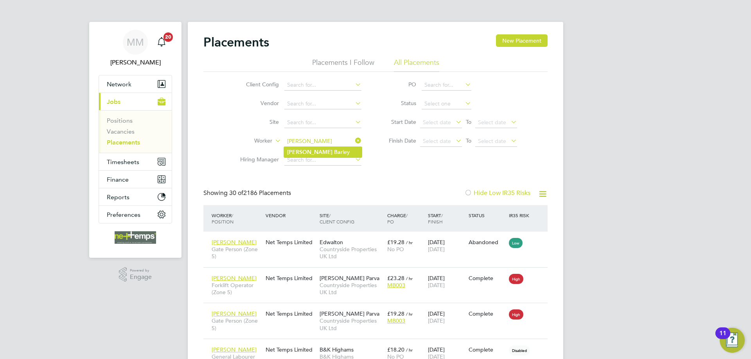
click at [334, 150] on b "Ba" at bounding box center [337, 152] width 7 height 7
type input "Amy Barley"
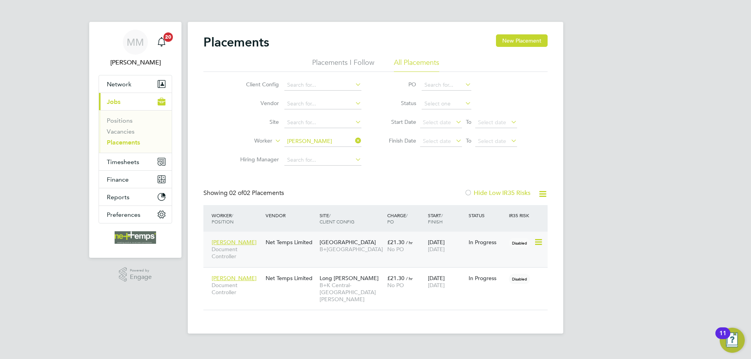
click at [444, 252] on span "21 Dec 2025" at bounding box center [436, 249] width 17 height 7
click at [318, 142] on input "Amy Barley" at bounding box center [322, 141] width 77 height 11
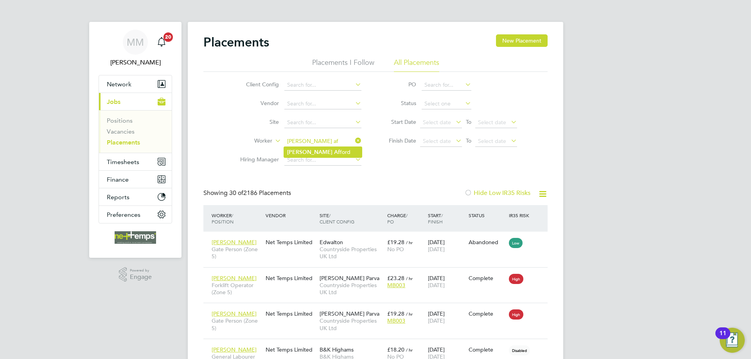
click at [334, 150] on b "Af" at bounding box center [337, 152] width 6 height 7
type input "[PERSON_NAME]"
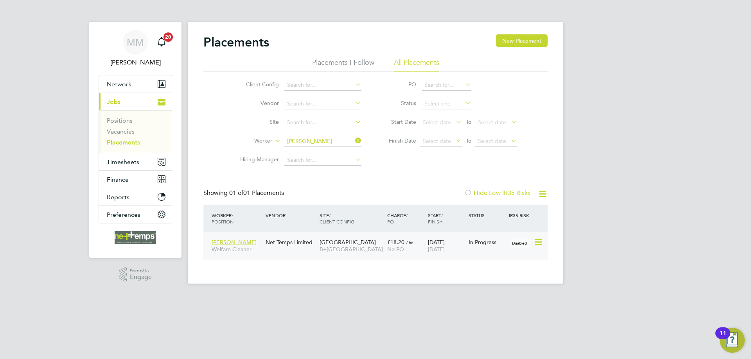
click at [454, 244] on div "20 May 2025 28 Dec 2025" at bounding box center [446, 246] width 41 height 22
click at [353, 140] on icon at bounding box center [353, 140] width 0 height 11
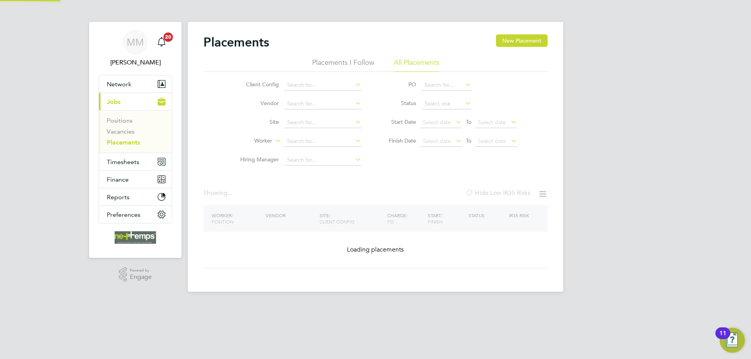
click at [647, 125] on div "MM Mia Mellors Notifications 20 Applications: Network Team Members Businesses S…" at bounding box center [375, 152] width 751 height 305
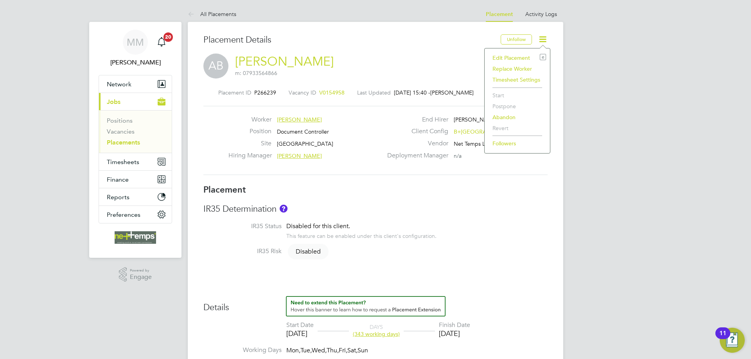
click at [516, 56] on li "Edit Placement e" at bounding box center [516, 57] width 57 height 11
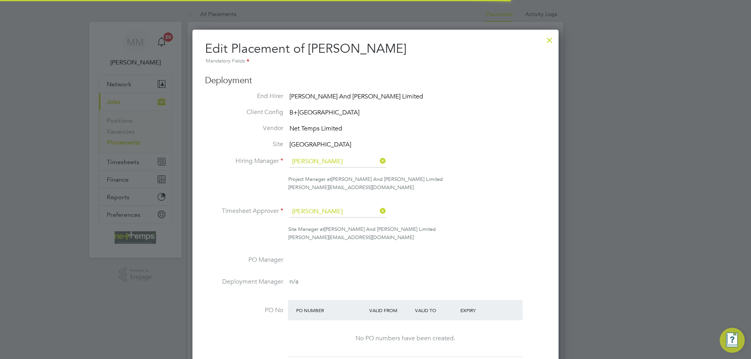
scroll to position [4, 4]
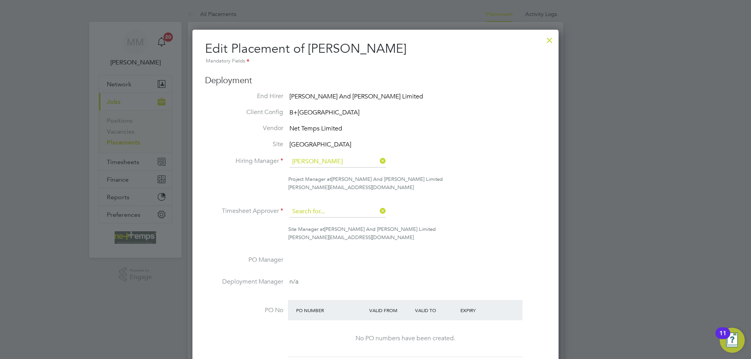
click at [317, 211] on input at bounding box center [337, 212] width 97 height 12
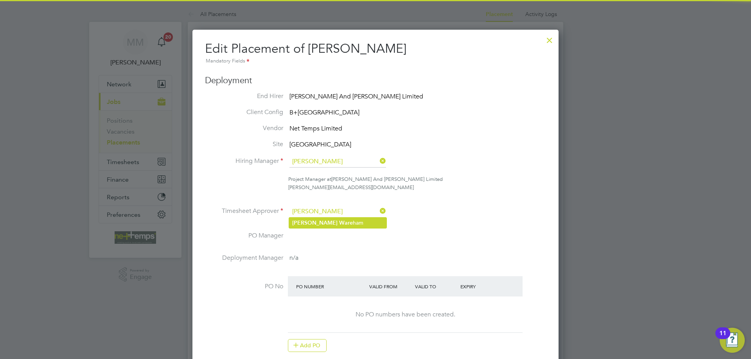
click at [339, 220] on b "Ware" at bounding box center [346, 223] width 14 height 7
type input "[PERSON_NAME]"
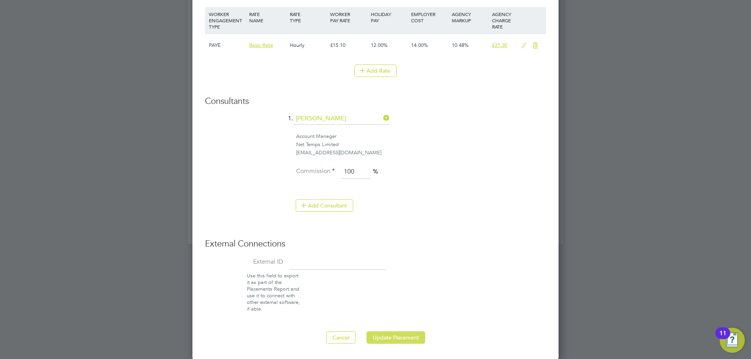
click at [401, 335] on button "Update Placement" at bounding box center [395, 337] width 59 height 13
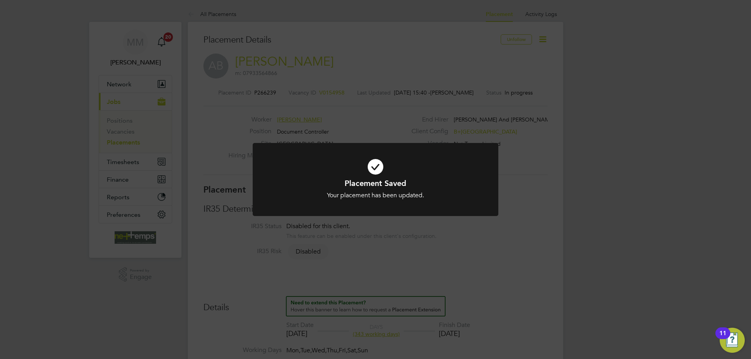
click at [604, 158] on div "Placement Saved Your placement has been updated. Cancel Okay" at bounding box center [375, 179] width 751 height 359
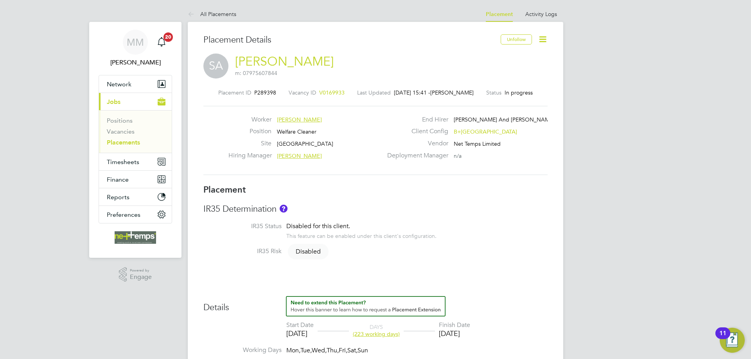
click at [541, 40] on icon at bounding box center [542, 39] width 10 height 10
click at [507, 57] on li "Edit Placement e" at bounding box center [516, 57] width 57 height 11
type input "[PERSON_NAME]"
type input "[DATE]"
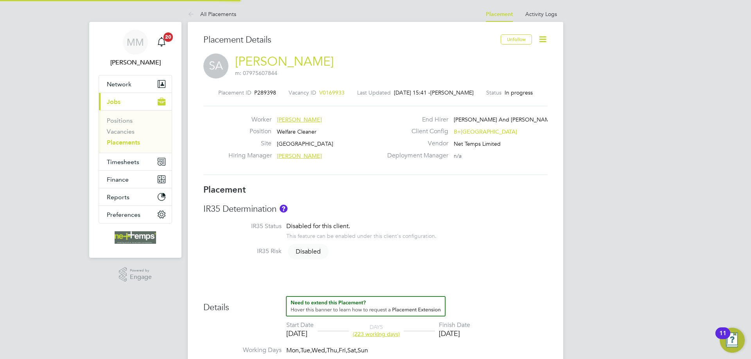
type input "[DATE]"
type input "07:00"
type input "18:00"
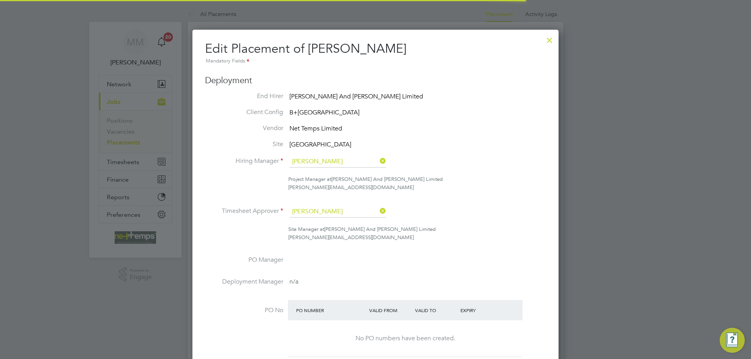
scroll to position [4, 4]
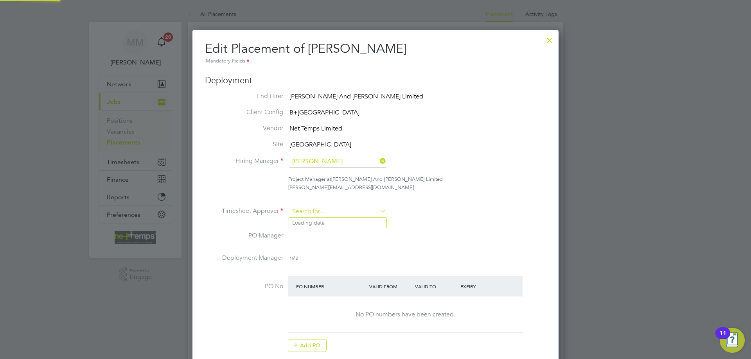
click at [326, 211] on input at bounding box center [337, 212] width 97 height 12
click at [321, 222] on li "[PERSON_NAME] War eham" at bounding box center [337, 223] width 97 height 11
type input "[PERSON_NAME]"
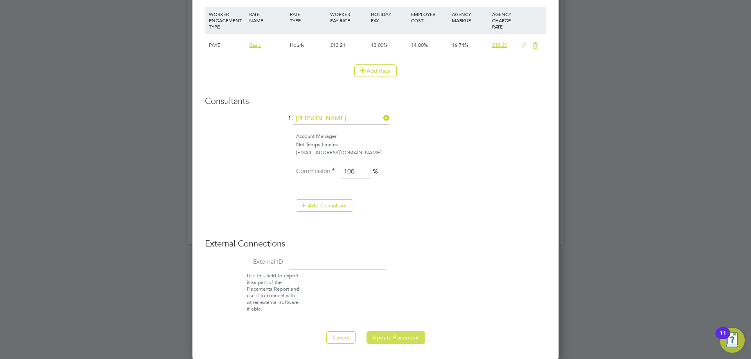
click at [406, 336] on button "Update Placement" at bounding box center [395, 337] width 59 height 13
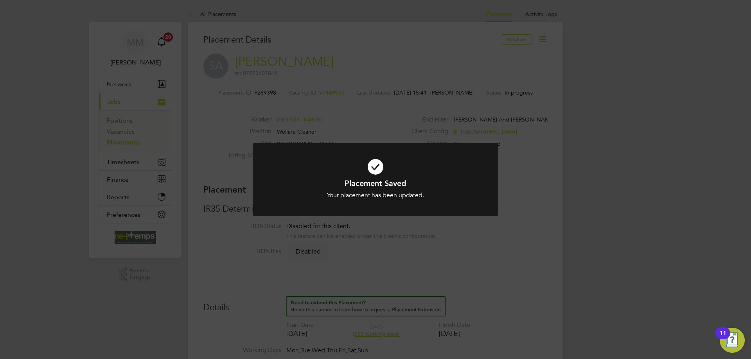
click at [622, 158] on div "Placement Saved Your placement has been updated. Cancel Okay" at bounding box center [375, 179] width 751 height 359
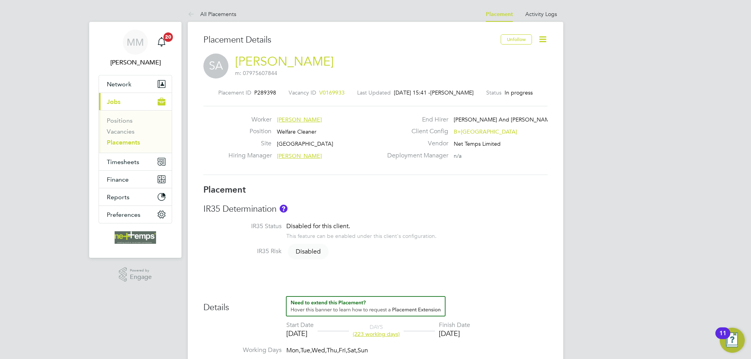
click at [126, 144] on link "Placements" at bounding box center [123, 142] width 33 height 7
